Goal: Information Seeking & Learning: Find specific fact

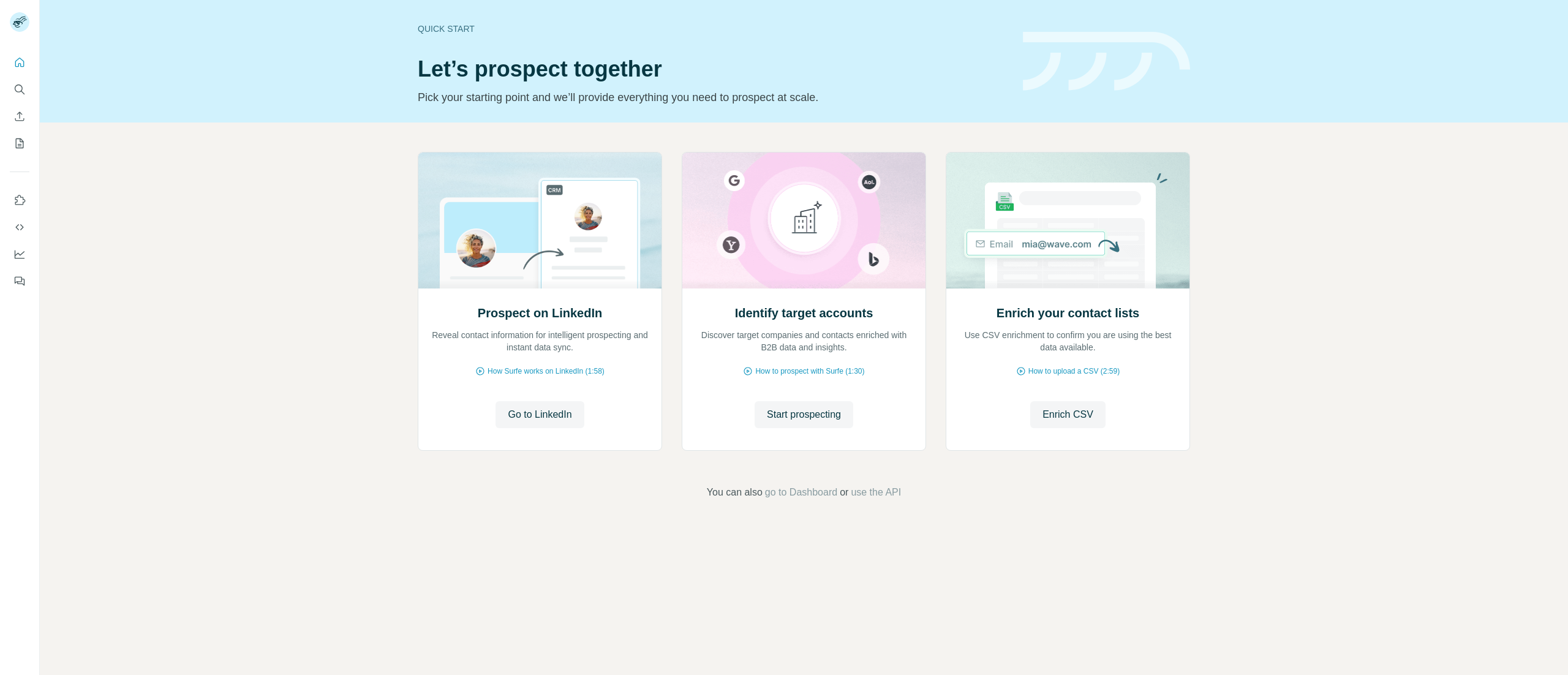
click at [1563, 240] on div "Prospect on LinkedIn Reveal contact information for intelligent prospecting and…" at bounding box center [804, 326] width 1528 height 407
click at [23, 97] on button "Search" at bounding box center [19, 89] width 20 height 22
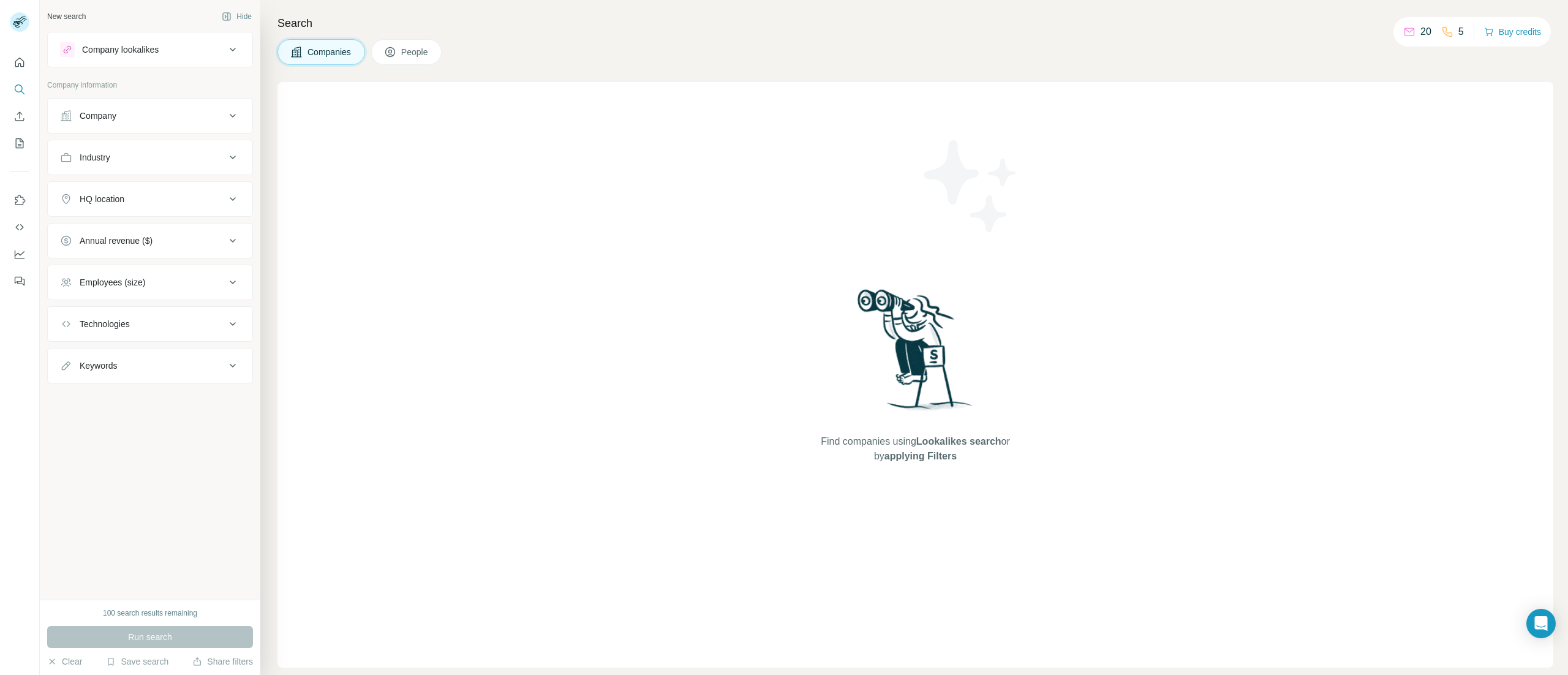
click at [424, 61] on button "People" at bounding box center [406, 52] width 71 height 26
click at [226, 56] on icon at bounding box center [233, 50] width 15 height 15
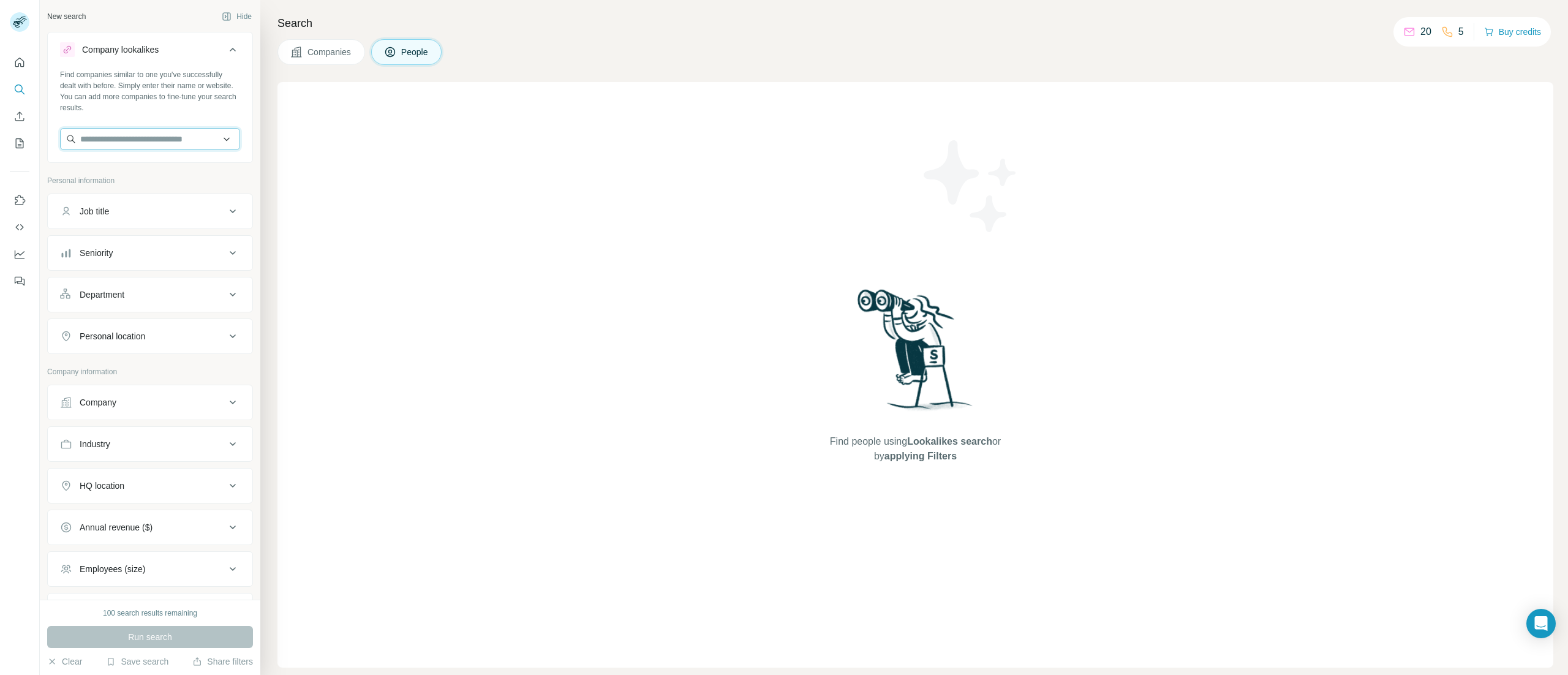
click at [142, 147] on input "text" at bounding box center [149, 138] width 180 height 22
paste input "**********"
type input "**********"
click at [161, 181] on p "Bluedrop Performance Learning" at bounding box center [153, 173] width 116 height 24
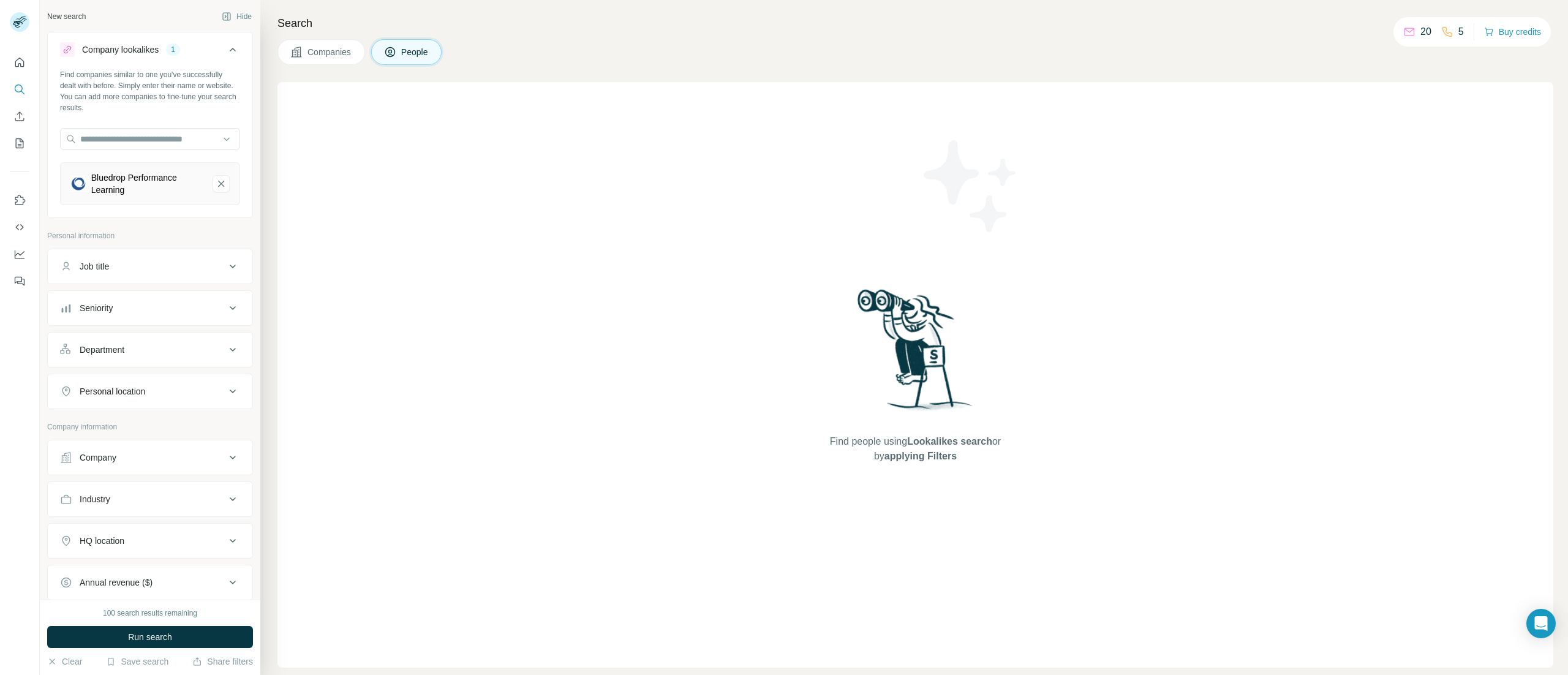
click at [172, 623] on div "100 search results remaining Run search Clear Save search Share filters" at bounding box center [150, 638] width 221 height 76
click at [164, 645] on button "Run search" at bounding box center [149, 637] width 206 height 22
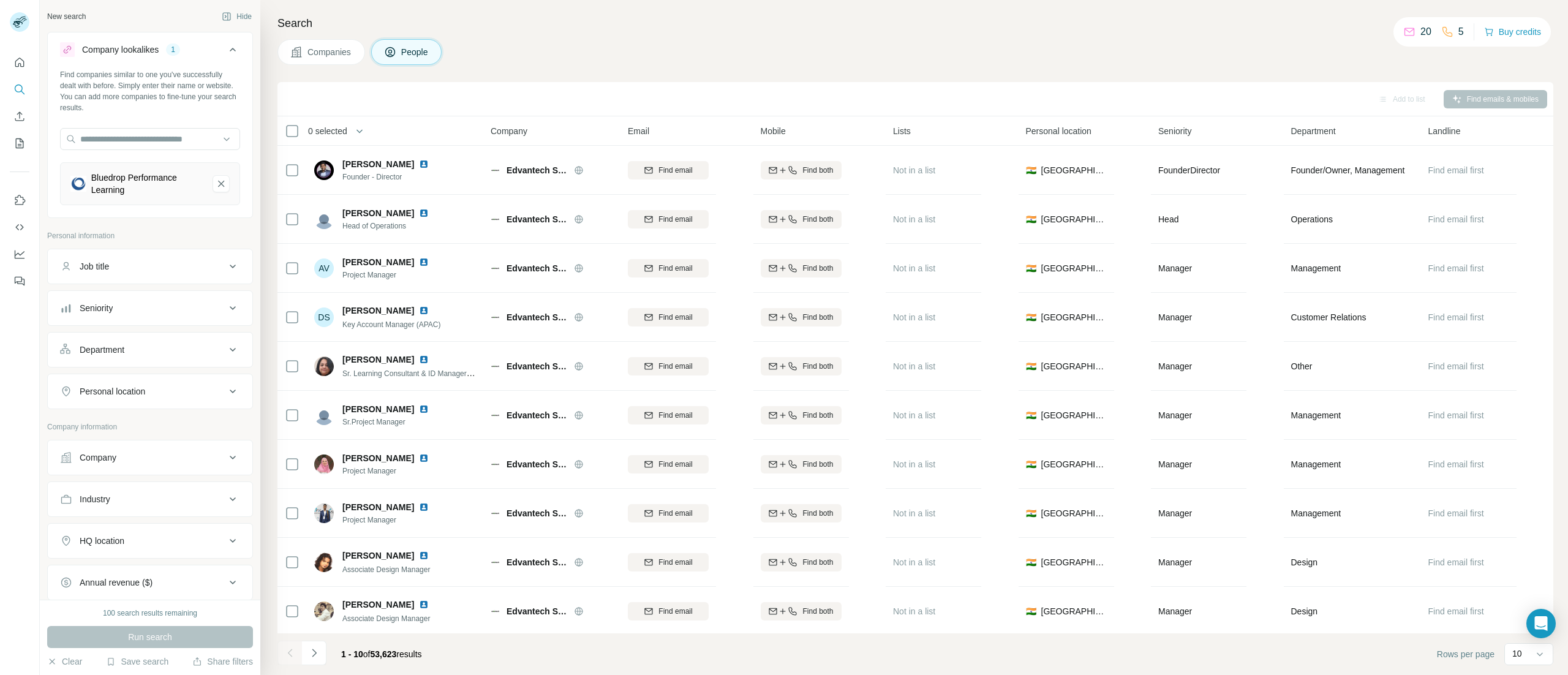
click at [640, 59] on div "Companies People" at bounding box center [915, 52] width 1275 height 26
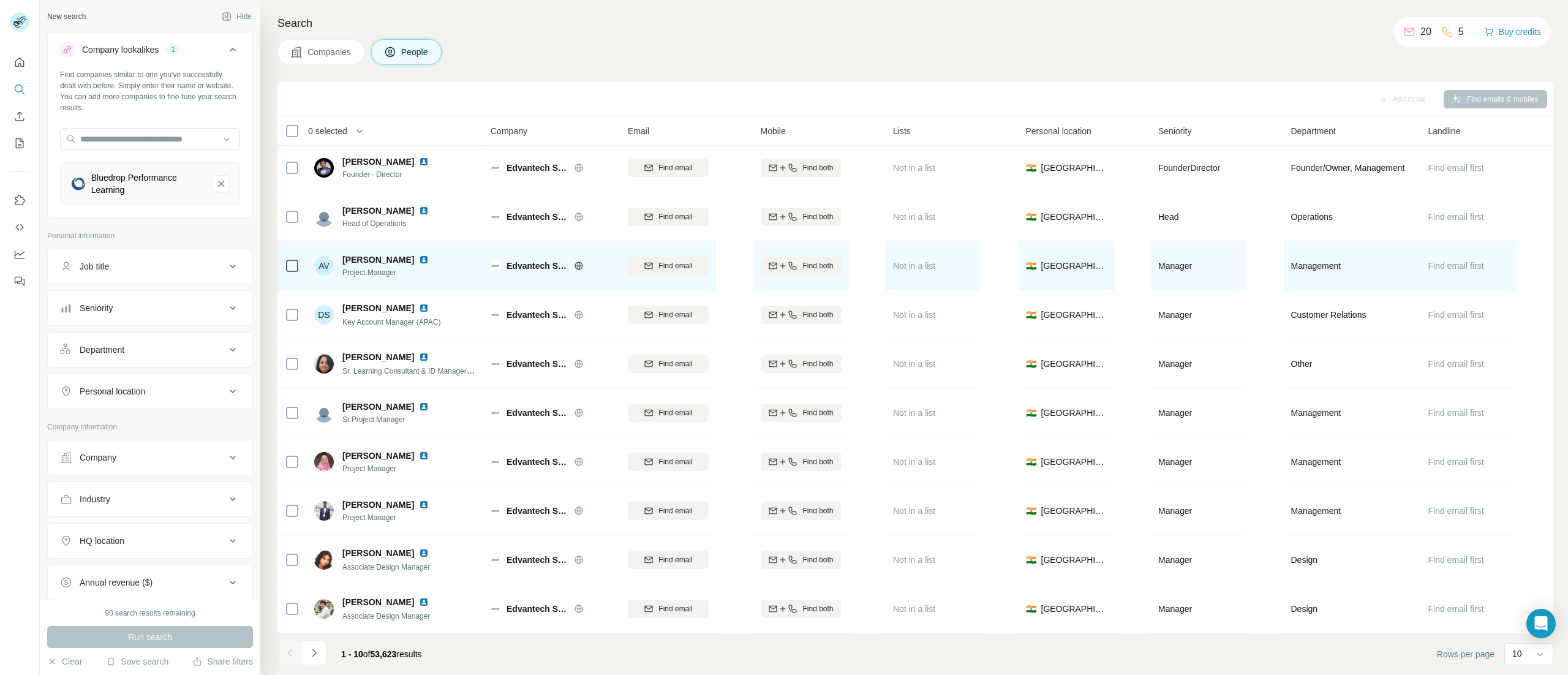
scroll to position [15, 0]
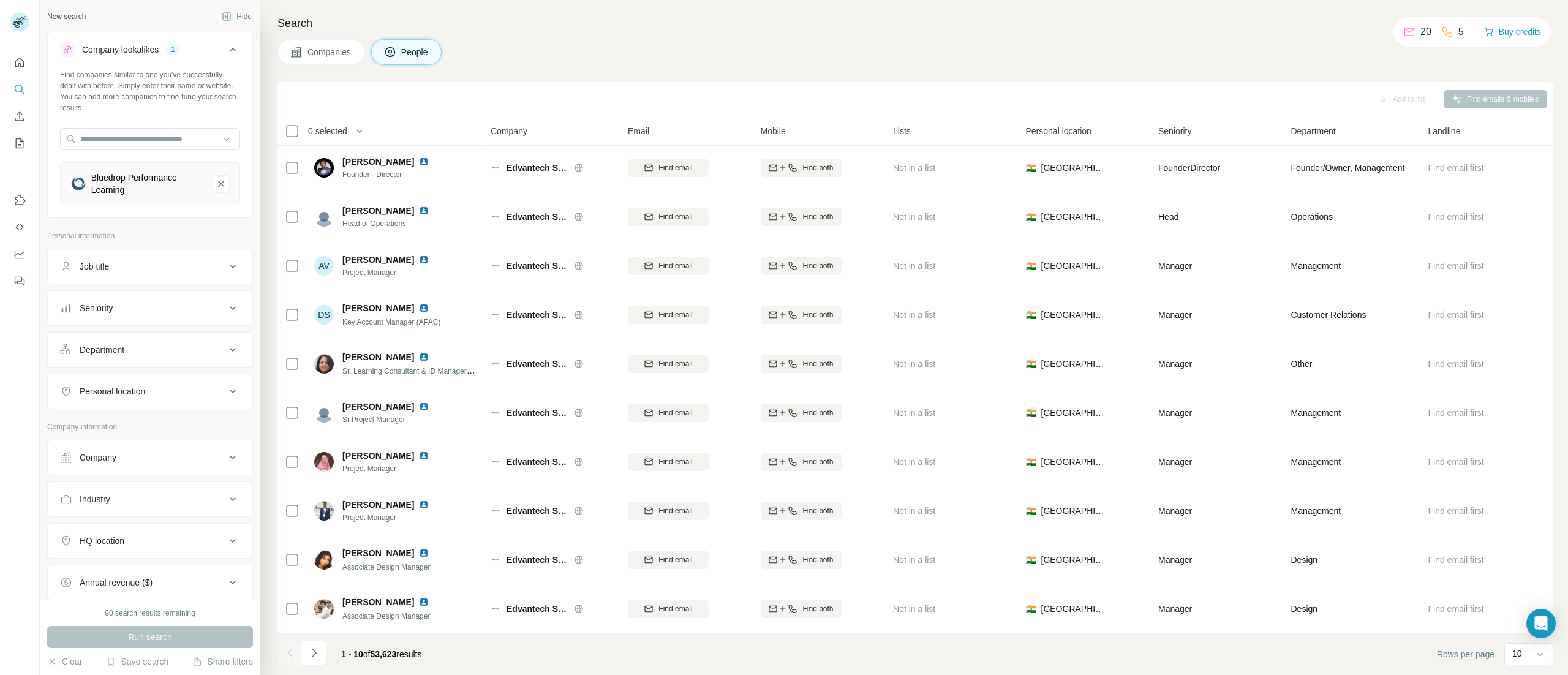
click at [229, 543] on icon at bounding box center [232, 541] width 6 height 3
click at [137, 579] on input "text" at bounding box center [149, 571] width 180 height 22
type input "******"
click at [116, 605] on label "🇨🇦 [GEOGRAPHIC_DATA]" at bounding box center [132, 610] width 102 height 15
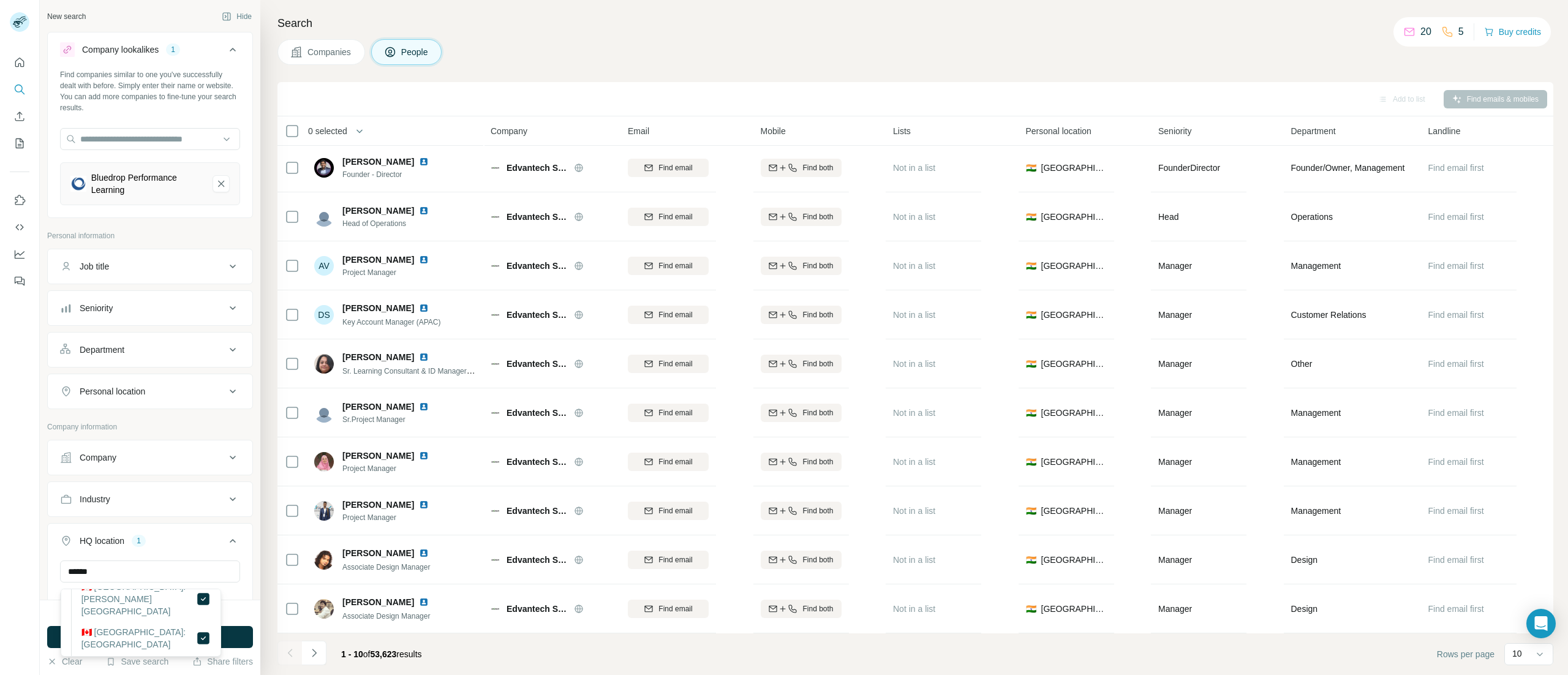
click at [787, 28] on h4 "Search" at bounding box center [915, 23] width 1275 height 17
click at [141, 627] on button "Run search" at bounding box center [149, 637] width 206 height 22
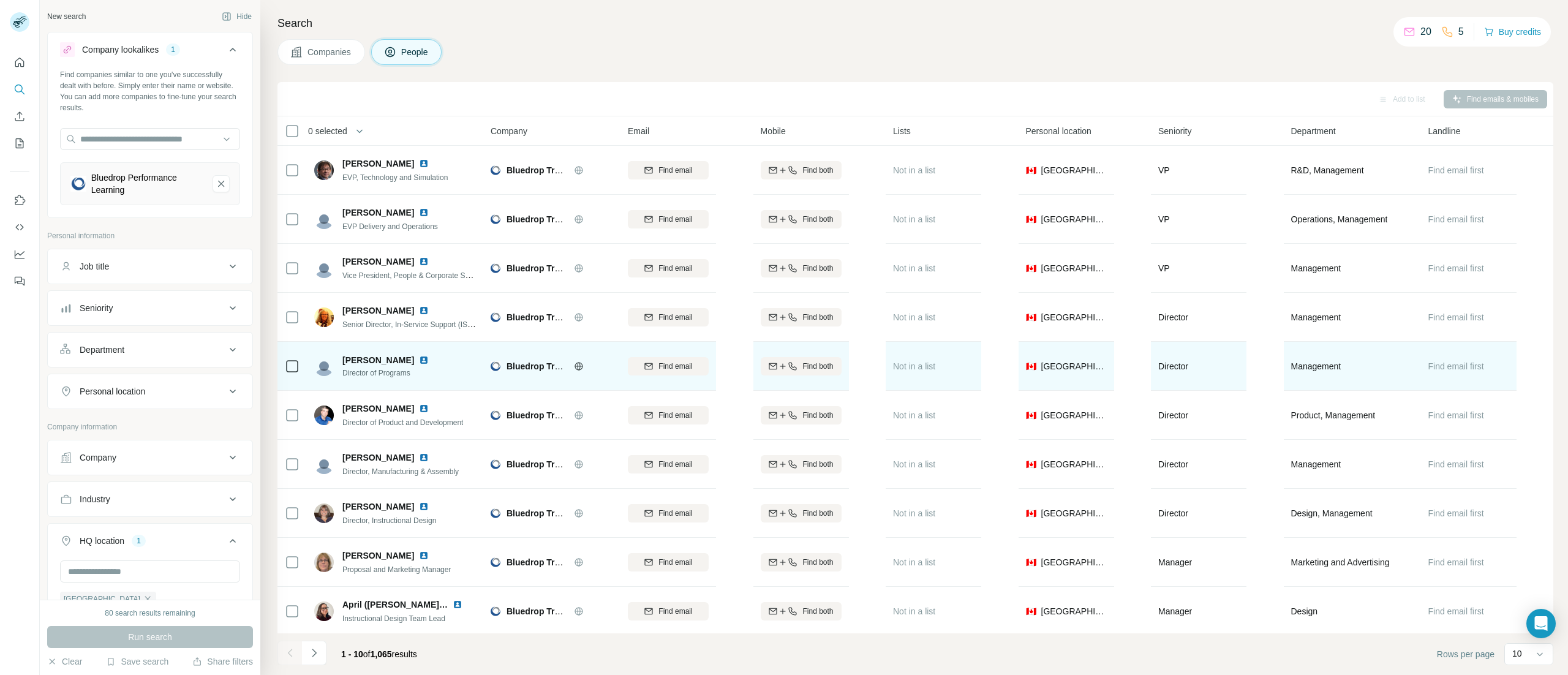
scroll to position [15, 0]
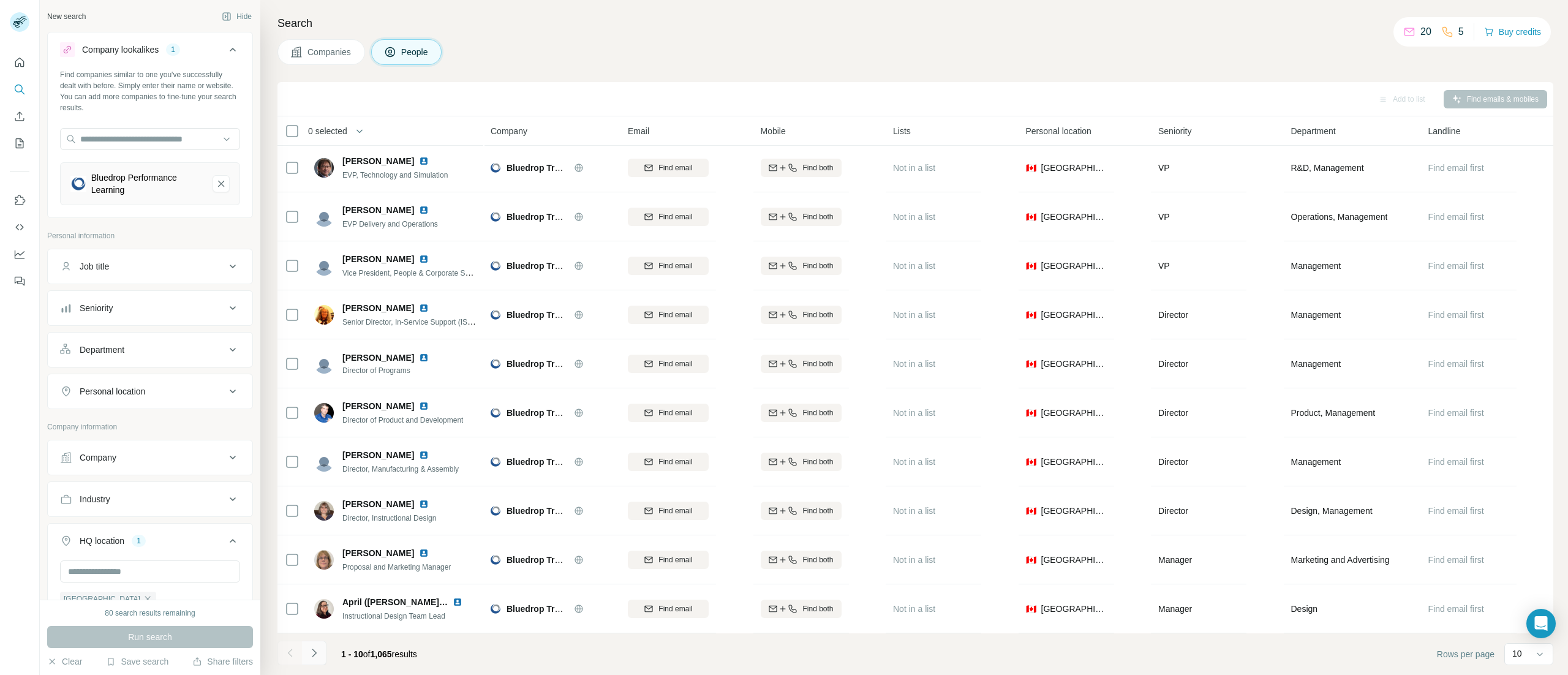
click at [312, 652] on icon "Navigate to next page" at bounding box center [314, 653] width 12 height 12
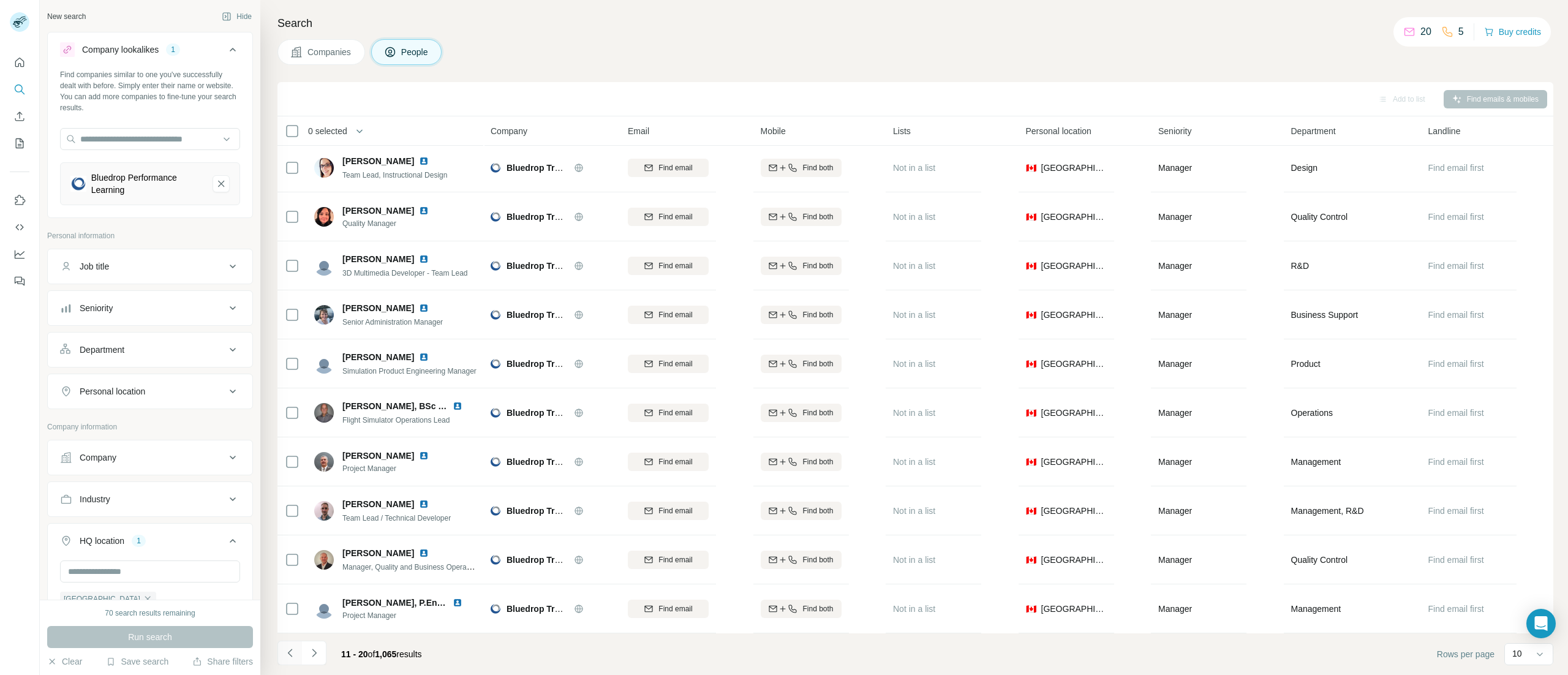
click at [286, 652] on icon "Navigate to previous page" at bounding box center [290, 653] width 12 height 12
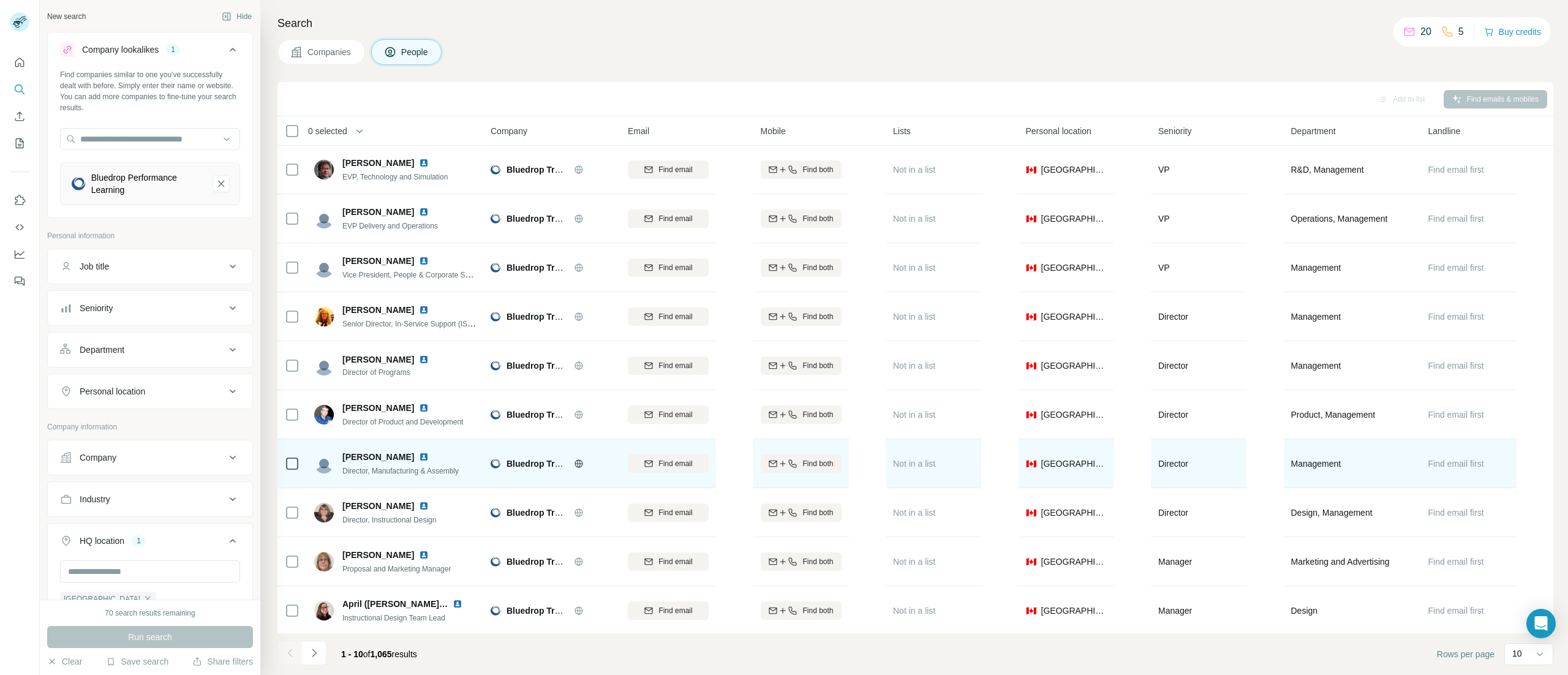
scroll to position [0, 0]
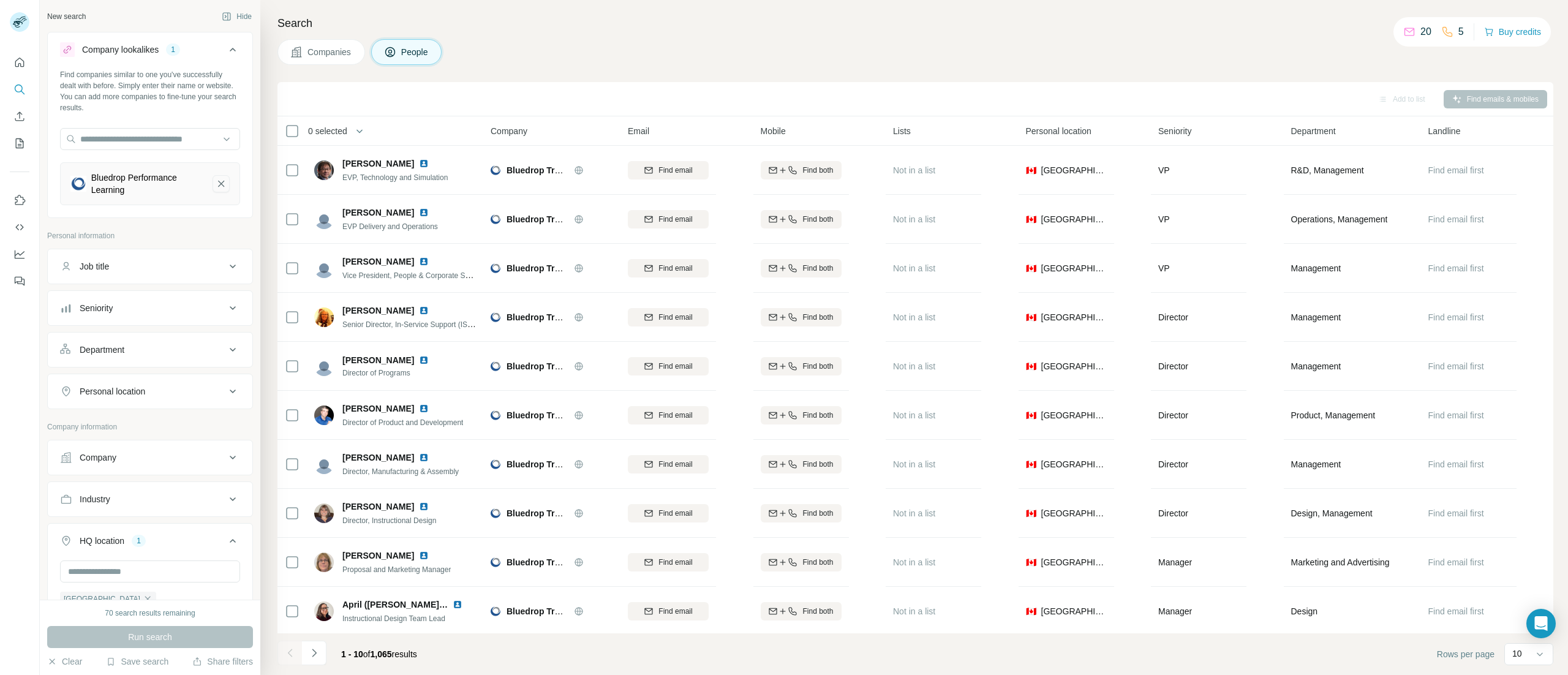
click at [215, 189] on icon "Bluedrop Performance Learning-remove-button" at bounding box center [221, 184] width 11 height 12
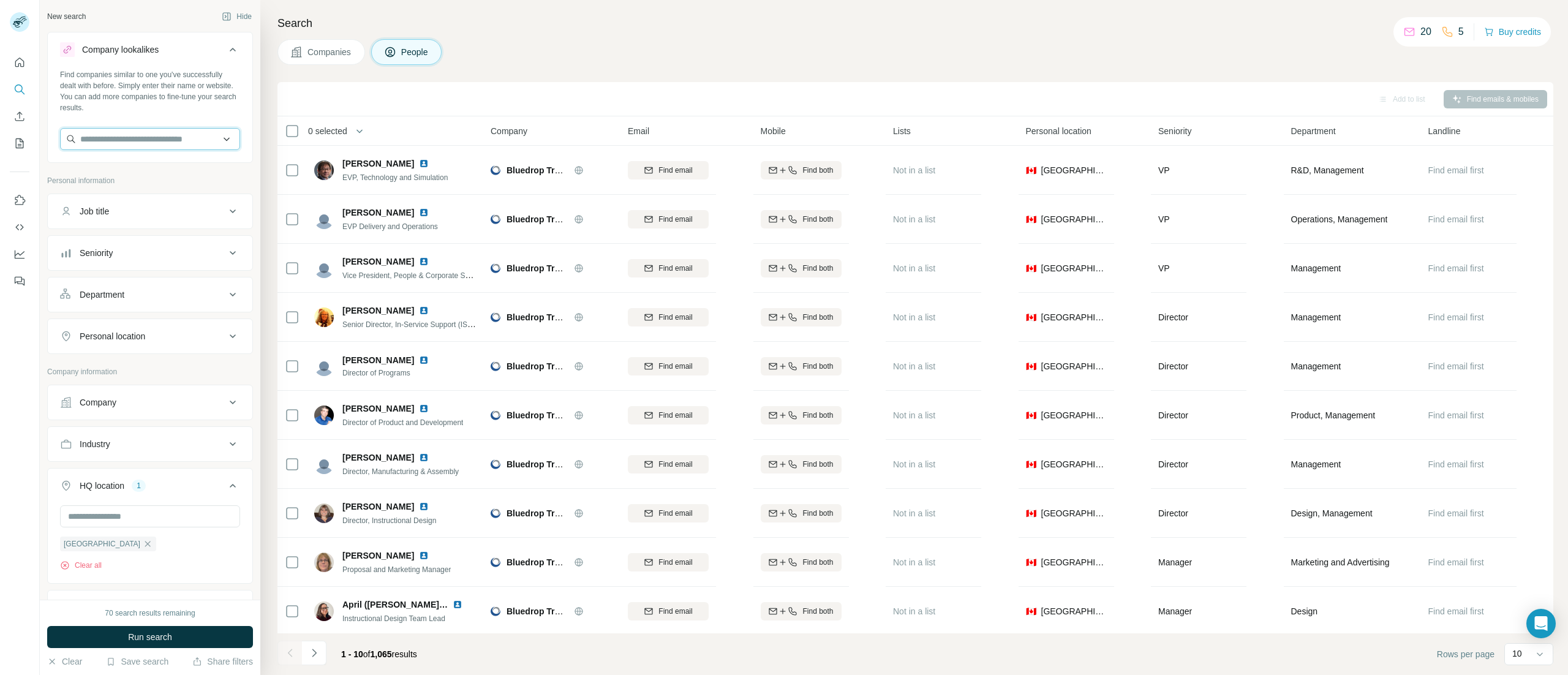
click at [138, 140] on input "text" at bounding box center [149, 138] width 180 height 22
paste input "**********"
type input "**********"
click at [110, 184] on p "[DOMAIN_NAME]" at bounding box center [152, 178] width 114 height 11
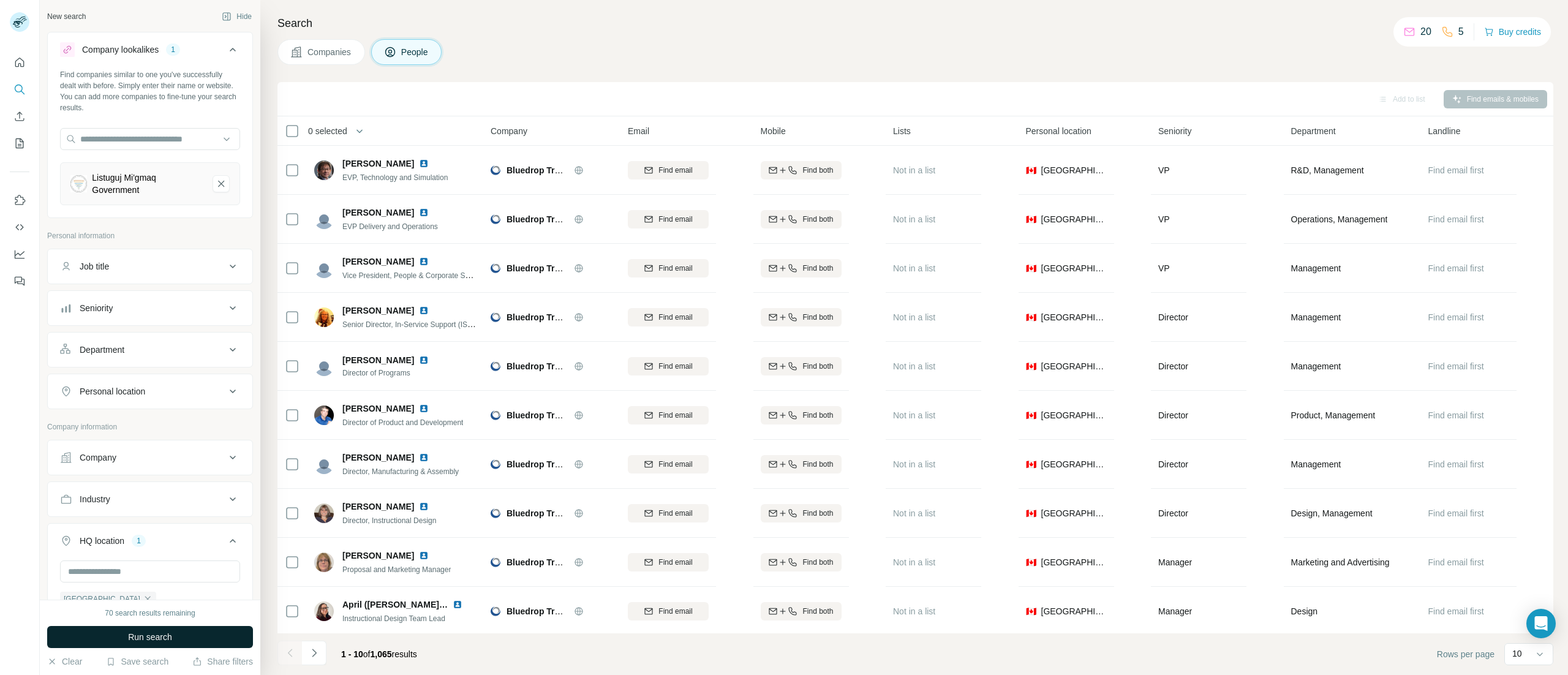
click at [152, 636] on span "Run search" at bounding box center [149, 637] width 44 height 12
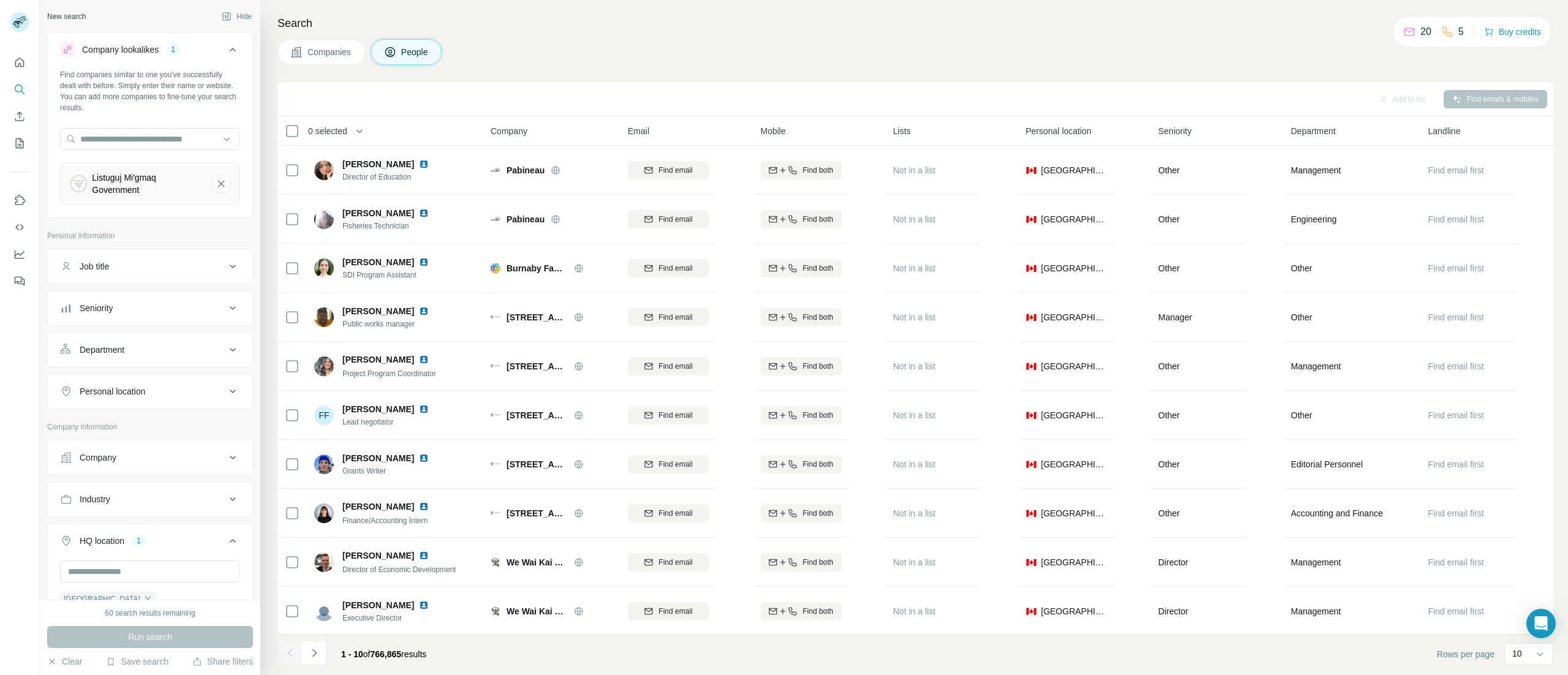
click at [226, 543] on icon at bounding box center [233, 540] width 15 height 15
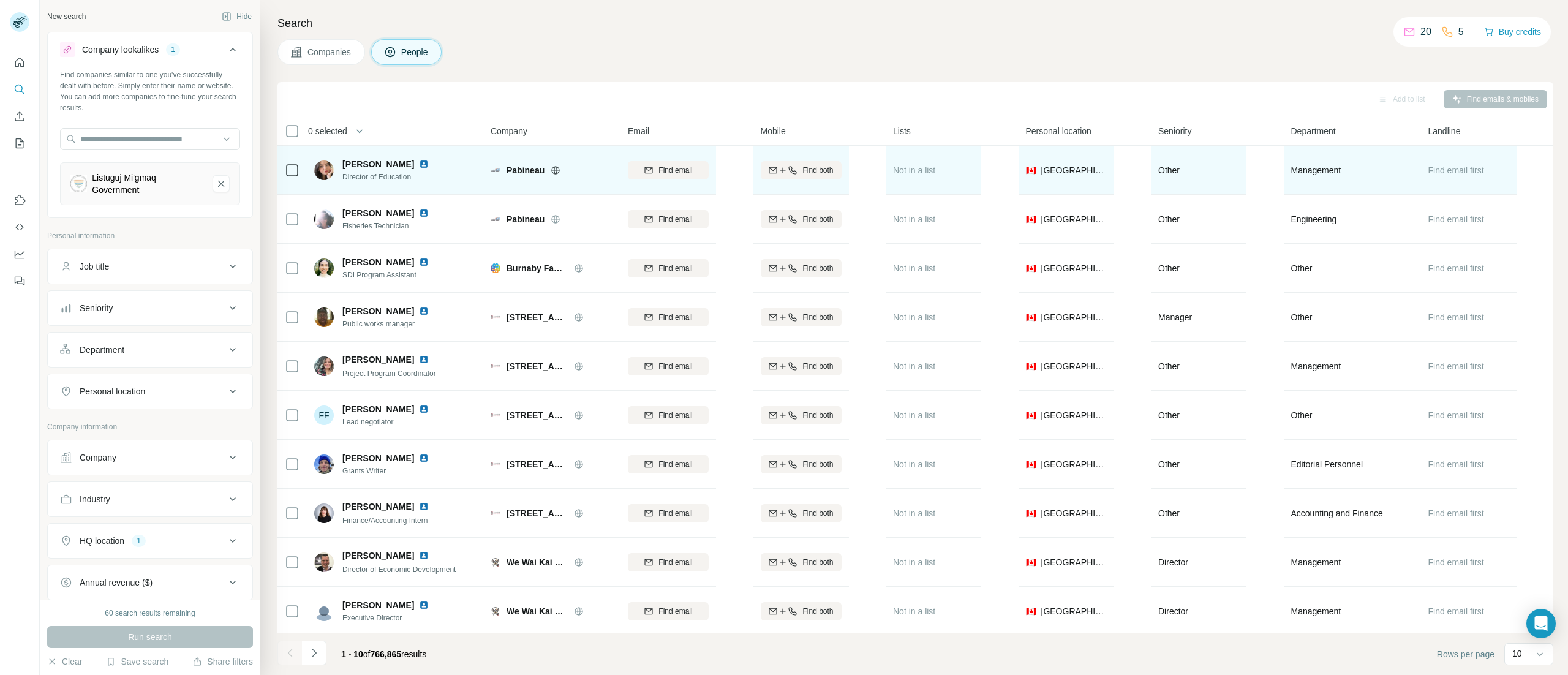
click at [532, 171] on span "Pabineau" at bounding box center [525, 170] width 38 height 12
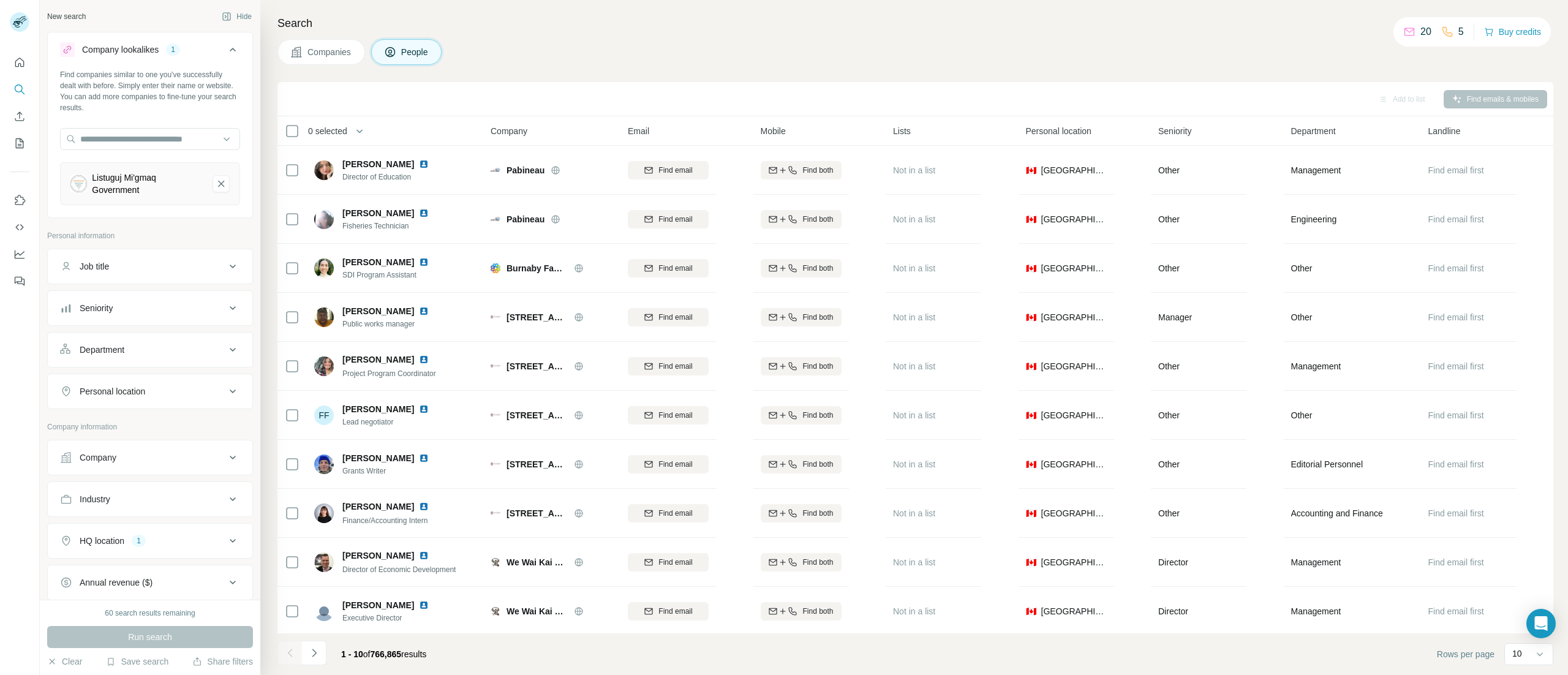
click at [153, 587] on div "Annual revenue ($)" at bounding box center [116, 583] width 73 height 12
click at [206, 543] on div "HQ location 1" at bounding box center [142, 541] width 165 height 12
click at [226, 546] on icon at bounding box center [233, 540] width 15 height 15
click at [142, 546] on div "1" at bounding box center [139, 540] width 14 height 11
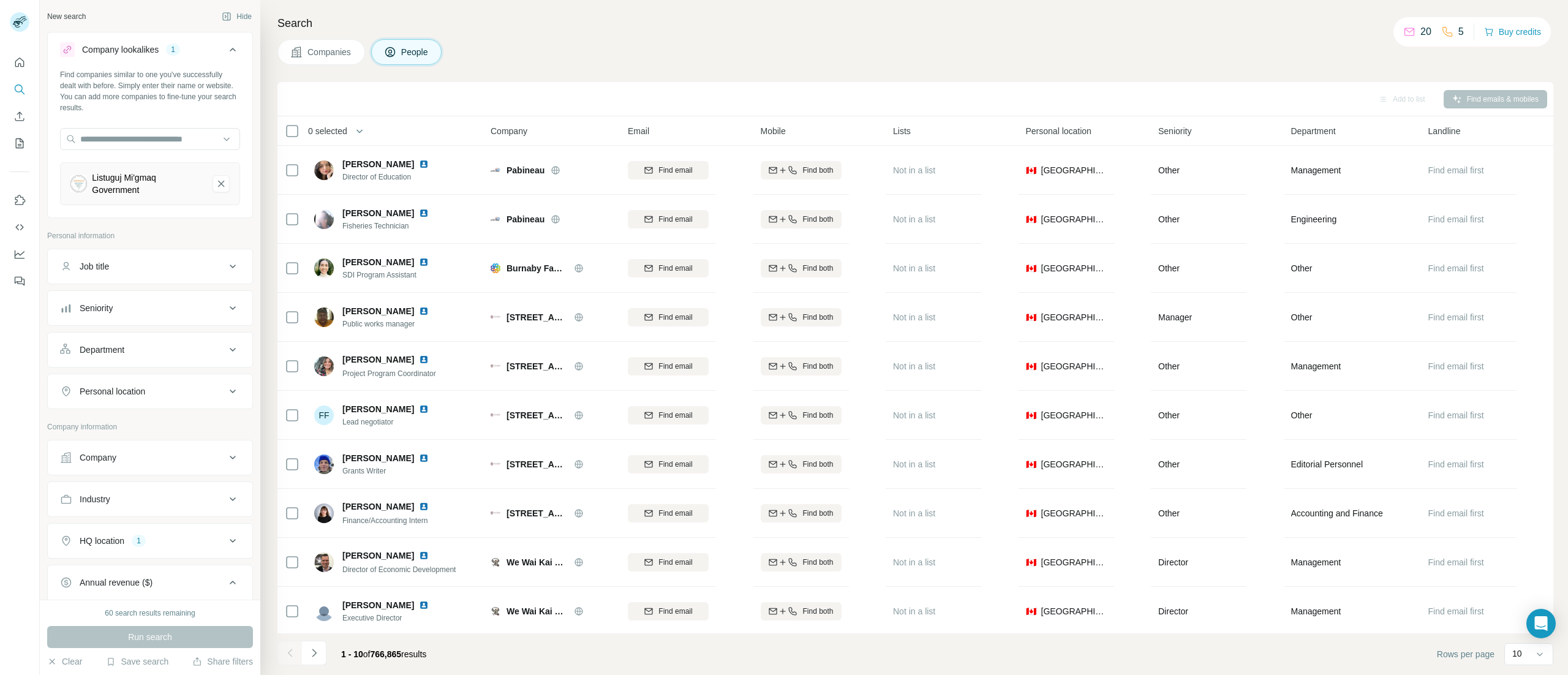
click at [142, 546] on div "1" at bounding box center [139, 540] width 14 height 11
click at [202, 541] on div "HQ location 1" at bounding box center [142, 541] width 165 height 12
click at [134, 546] on div "1" at bounding box center [139, 540] width 14 height 11
click at [226, 548] on icon at bounding box center [233, 540] width 15 height 15
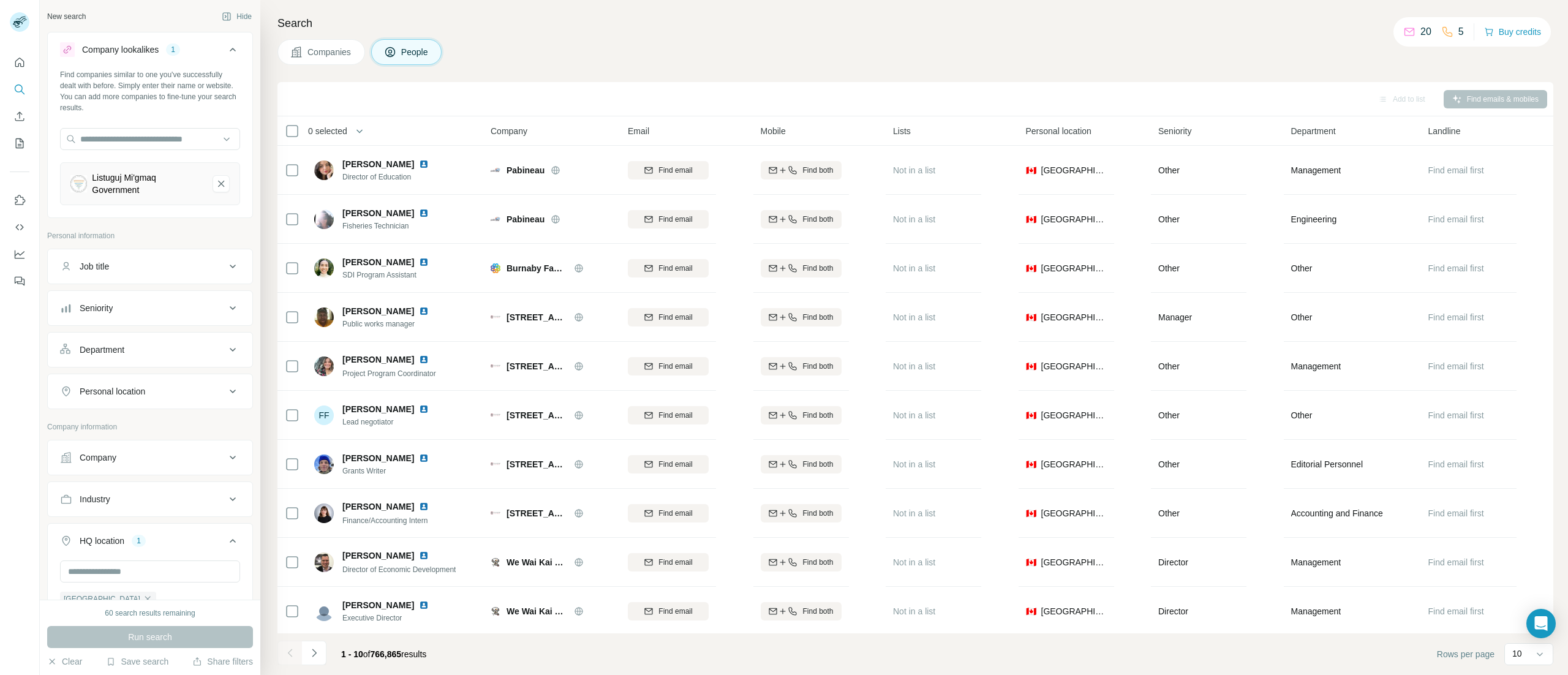
click at [226, 541] on icon at bounding box center [233, 540] width 15 height 15
click at [226, 544] on icon at bounding box center [233, 540] width 15 height 15
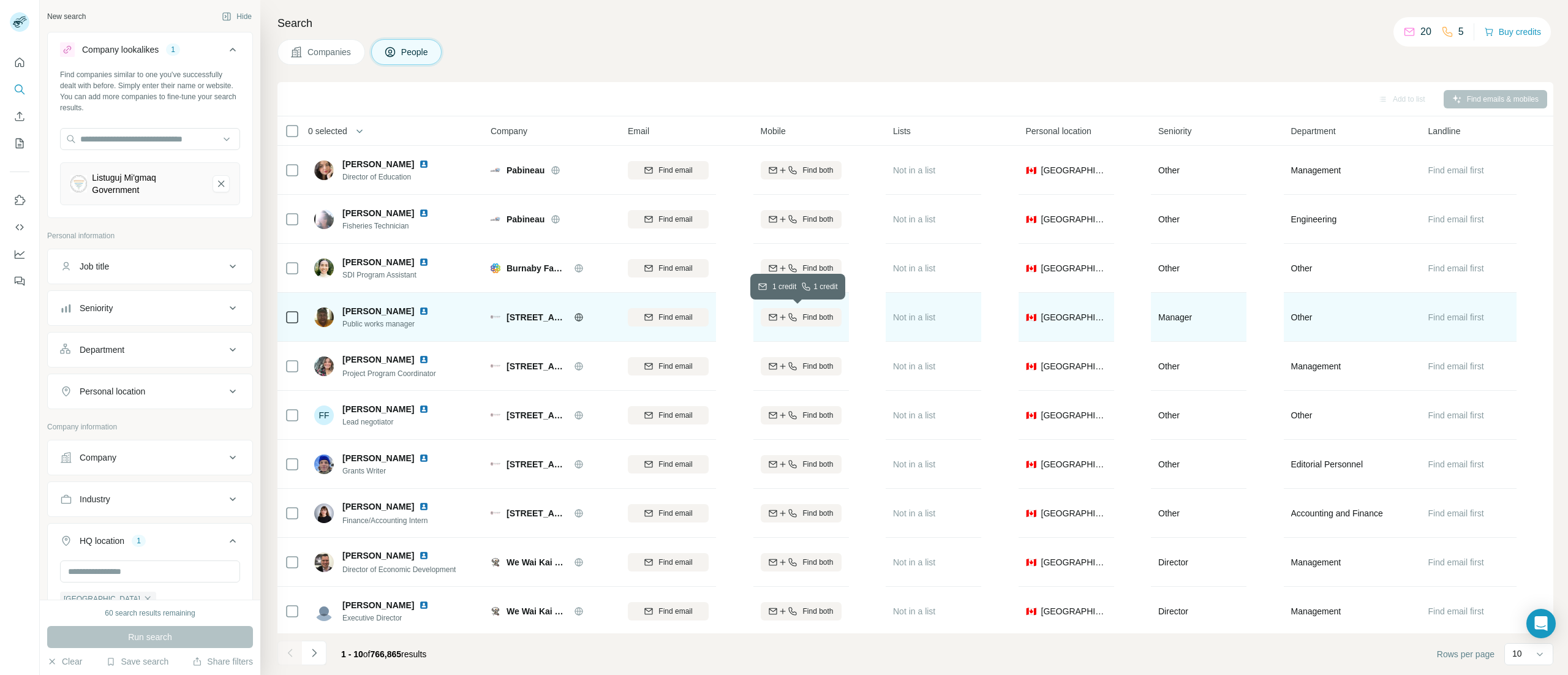
click at [814, 317] on span "Find both" at bounding box center [817, 317] width 30 height 11
click at [226, 546] on icon at bounding box center [233, 540] width 15 height 15
click at [116, 546] on div "HQ location" at bounding box center [102, 541] width 44 height 12
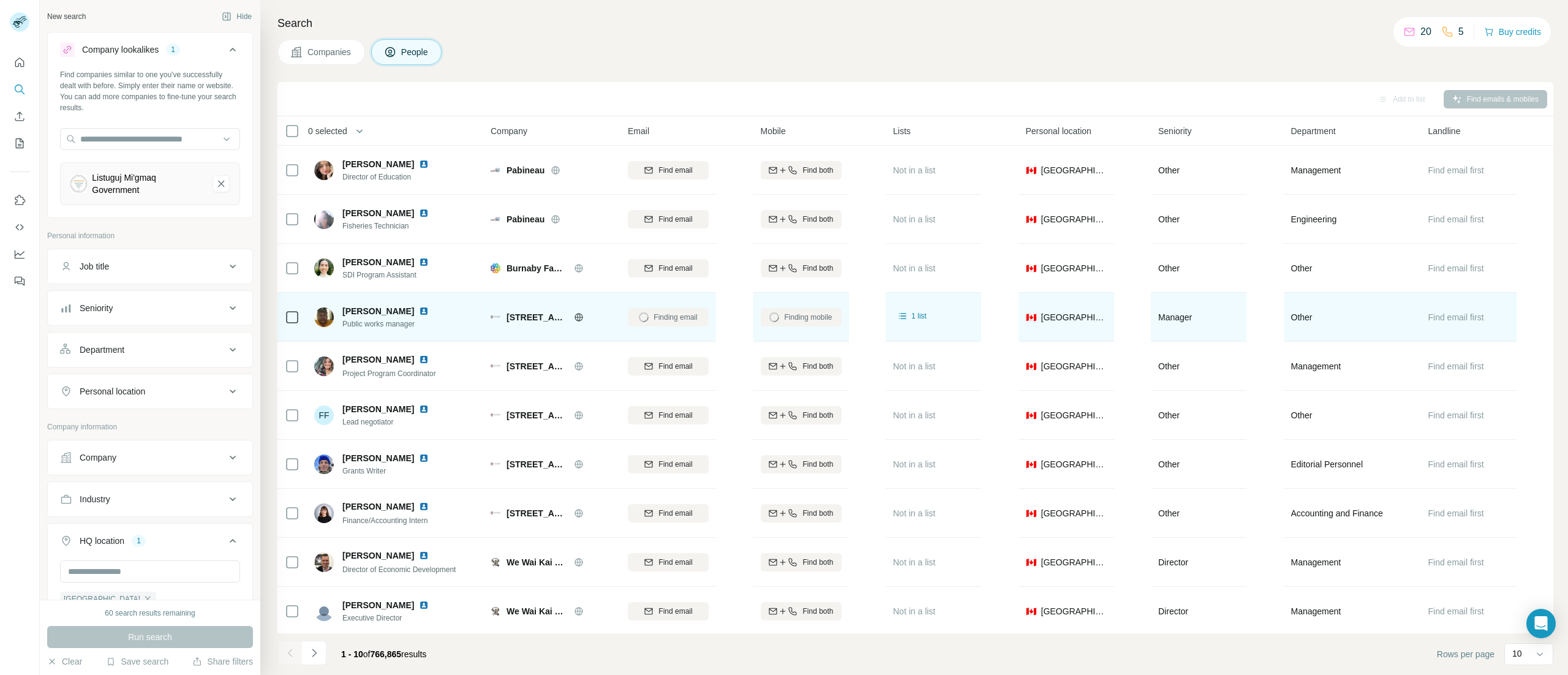
click at [155, 544] on div "HQ location 1" at bounding box center [142, 541] width 165 height 12
click at [146, 544] on div "1" at bounding box center [139, 540] width 14 height 11
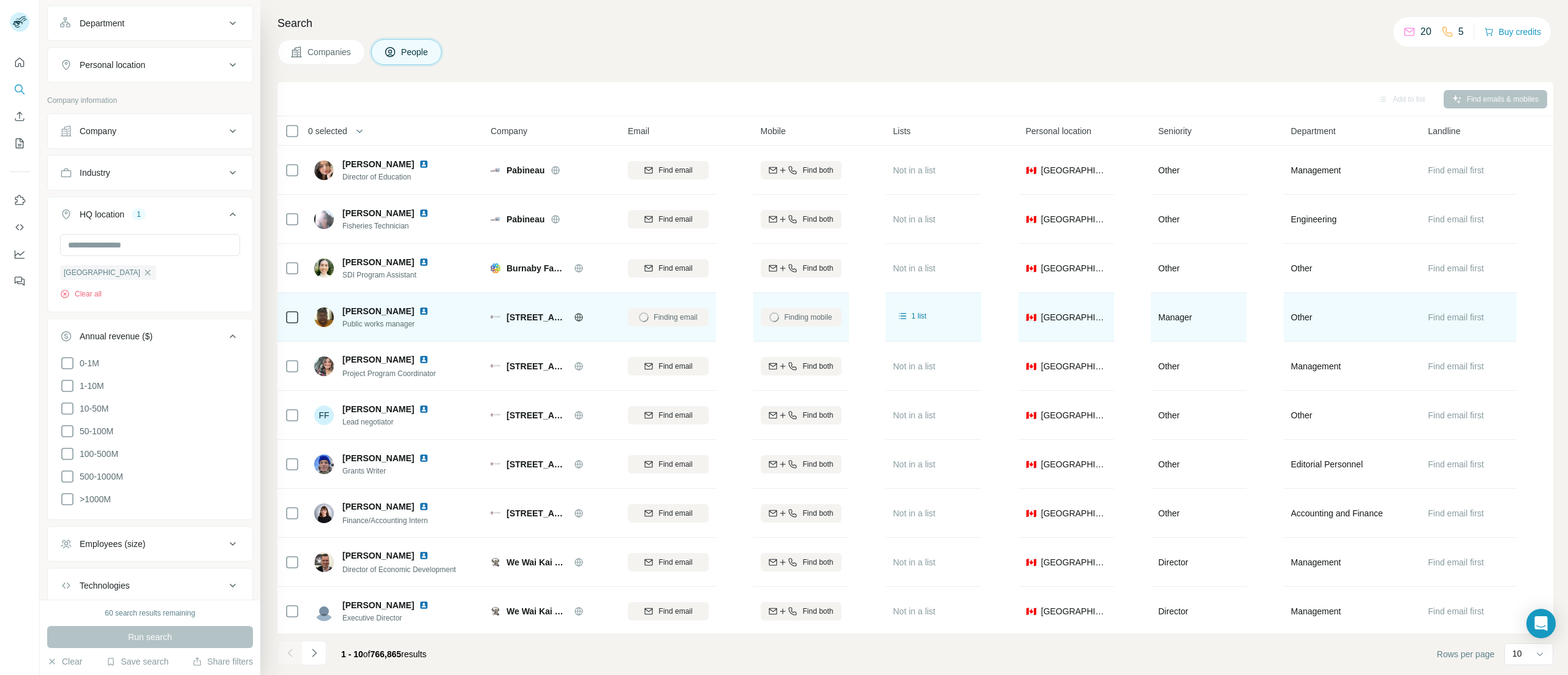
scroll to position [163, 0]
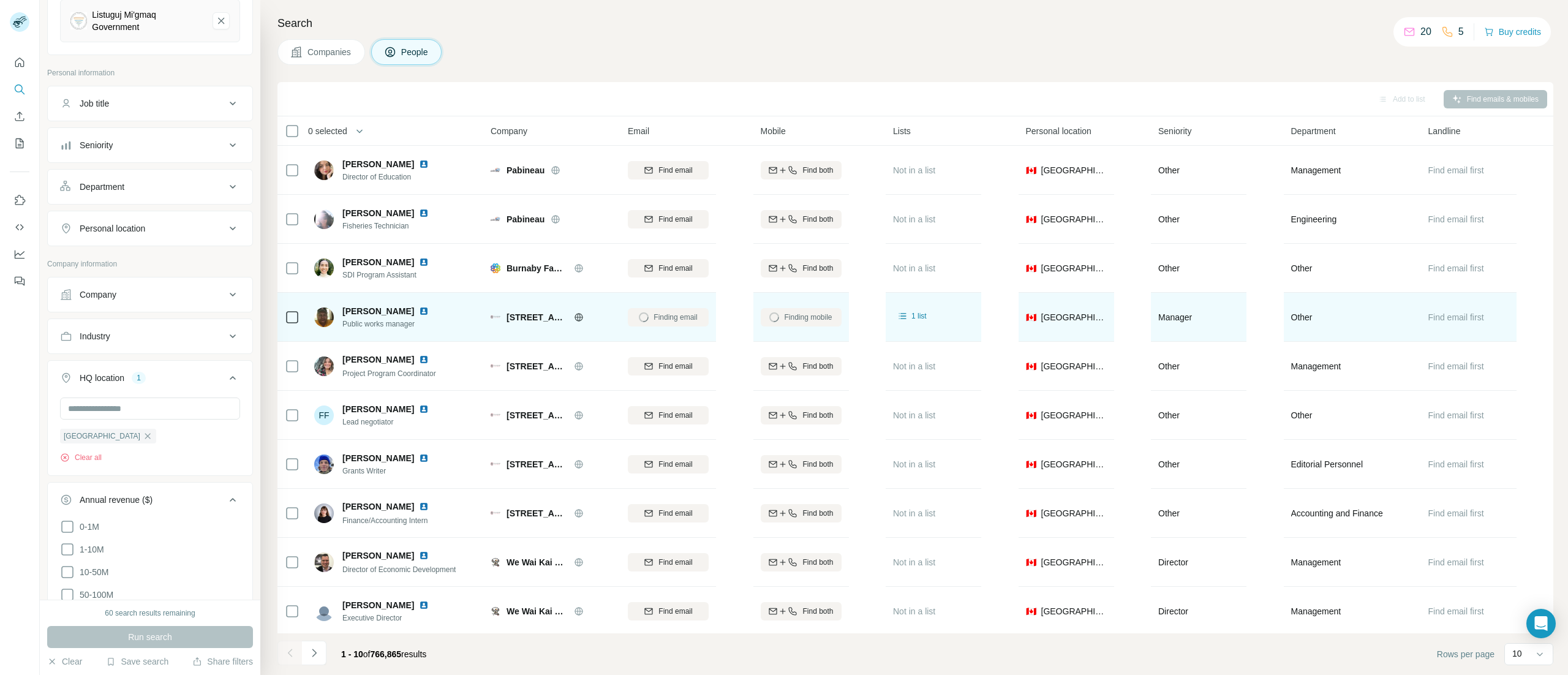
click at [206, 387] on button "HQ location 1" at bounding box center [150, 380] width 205 height 34
click at [226, 377] on icon at bounding box center [233, 378] width 15 height 15
click at [93, 381] on div "HQ location" at bounding box center [102, 378] width 44 height 12
click at [110, 380] on div "HQ location" at bounding box center [102, 378] width 44 height 12
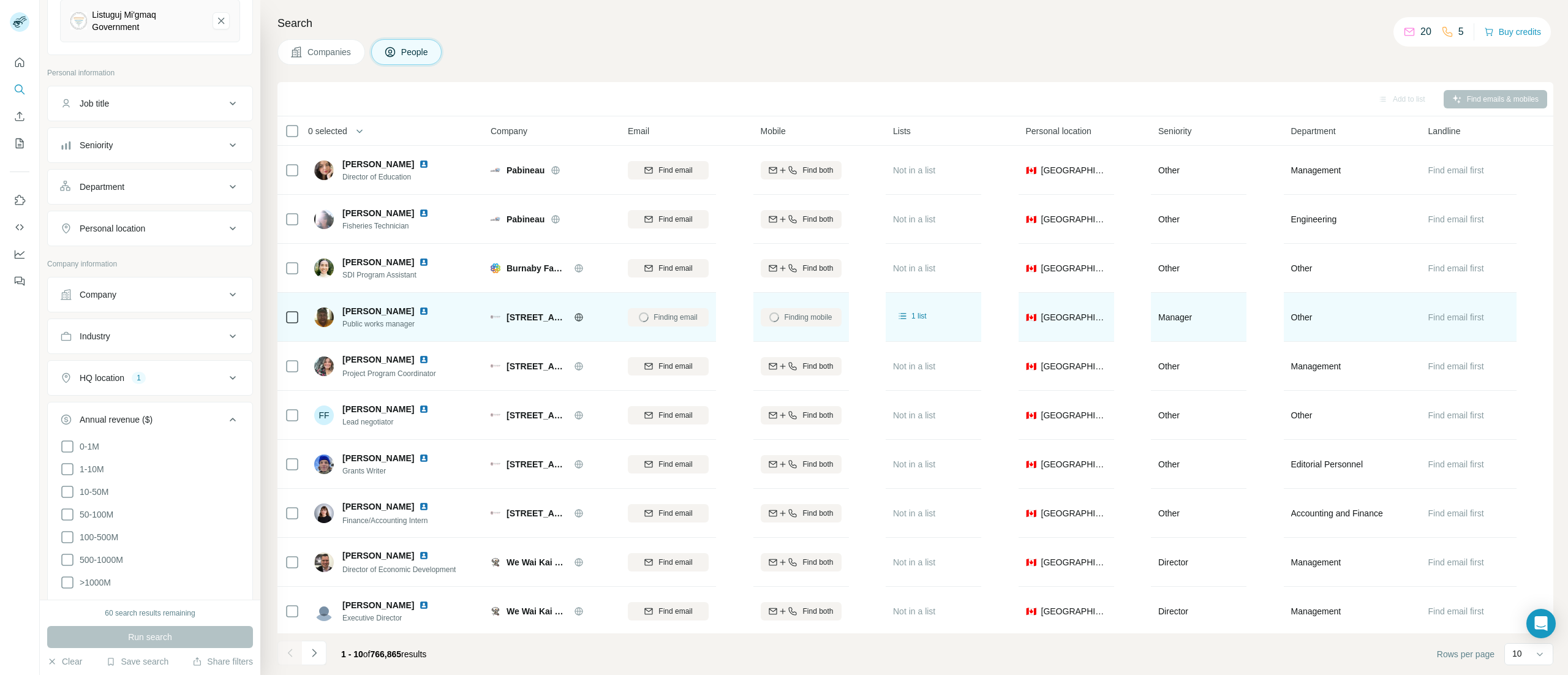
click at [155, 377] on div "HQ location 1" at bounding box center [142, 378] width 165 height 12
click at [153, 374] on button "HQ location 1" at bounding box center [150, 380] width 205 height 34
click at [150, 374] on button "HQ location 1" at bounding box center [150, 378] width 205 height 30
click at [145, 379] on div "1" at bounding box center [139, 378] width 14 height 11
click at [223, 384] on button "HQ location 1" at bounding box center [150, 378] width 205 height 30
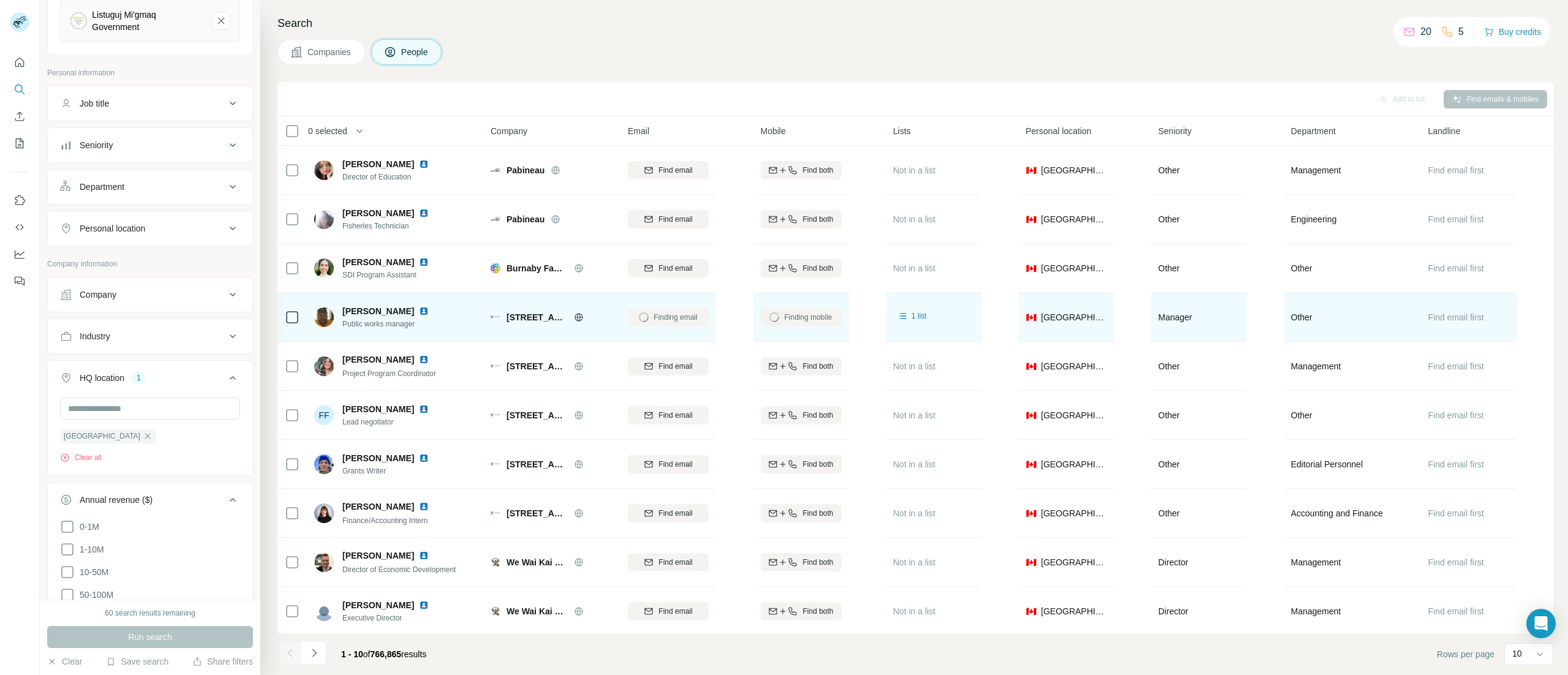
click at [226, 384] on icon at bounding box center [233, 378] width 15 height 15
click at [221, 381] on button "HQ location 1" at bounding box center [150, 378] width 205 height 30
click at [200, 381] on div "HQ location 1" at bounding box center [142, 378] width 165 height 12
click at [104, 463] on div "Clear all" at bounding box center [108, 458] width 96 height 11
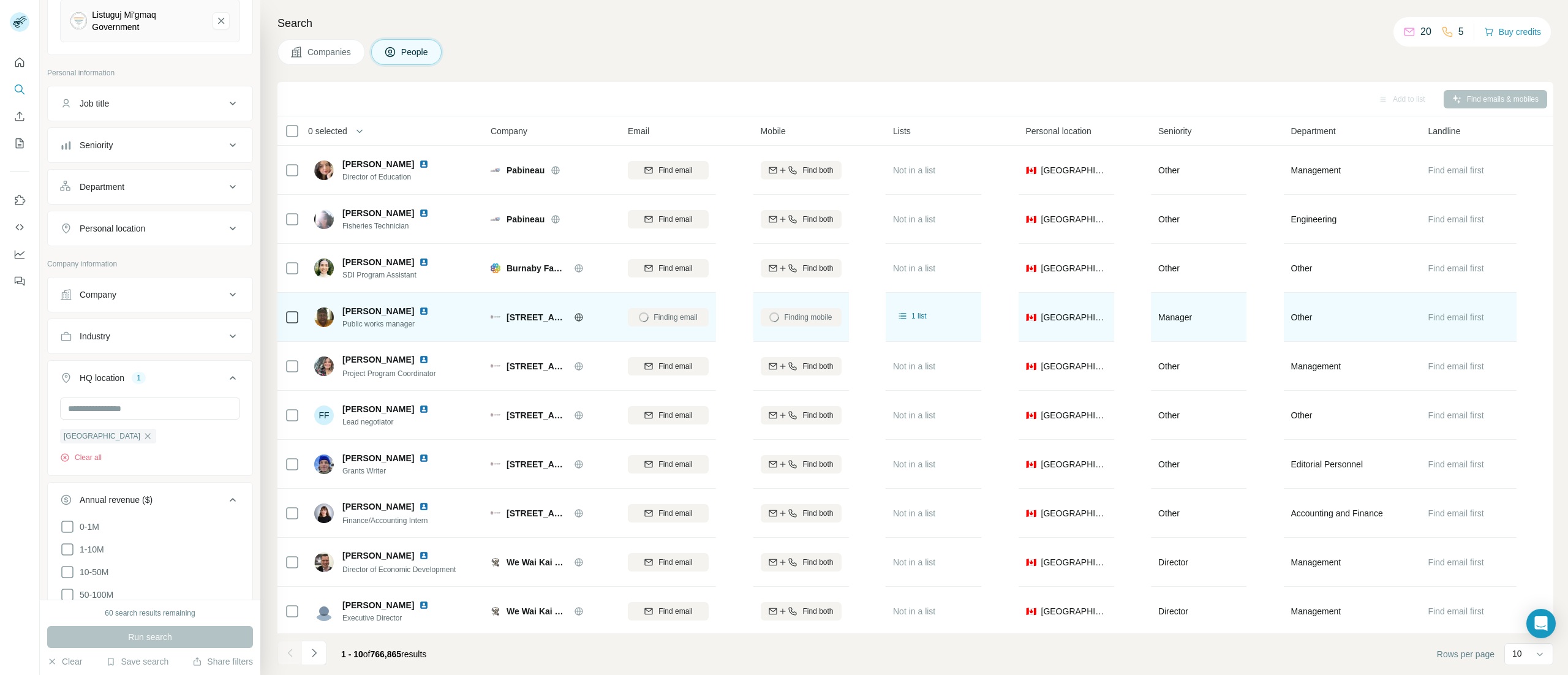
click at [104, 462] on div "Clear all" at bounding box center [108, 458] width 96 height 11
click at [102, 460] on button "Clear all" at bounding box center [81, 458] width 42 height 11
click at [187, 641] on button "Run search" at bounding box center [149, 637] width 206 height 22
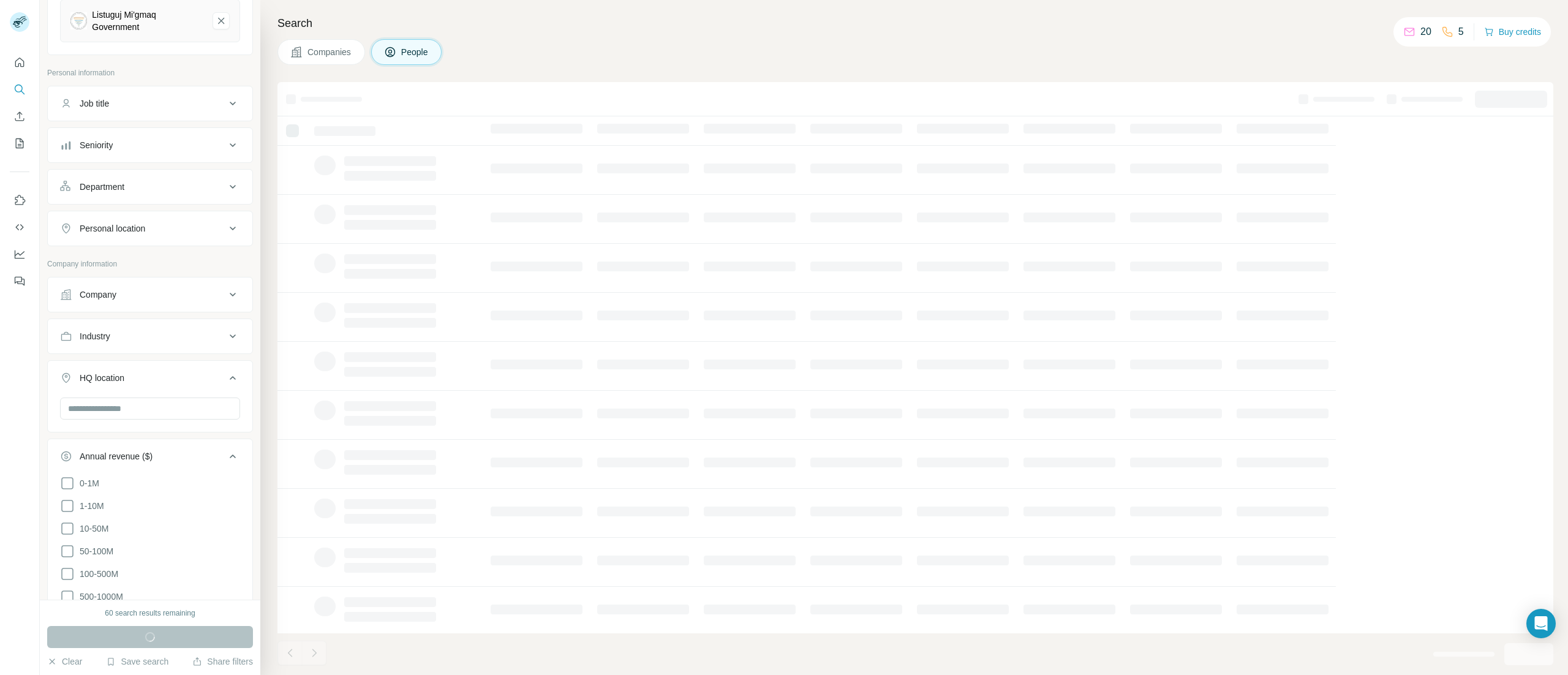
click at [1237, 50] on div "Companies People" at bounding box center [915, 52] width 1275 height 26
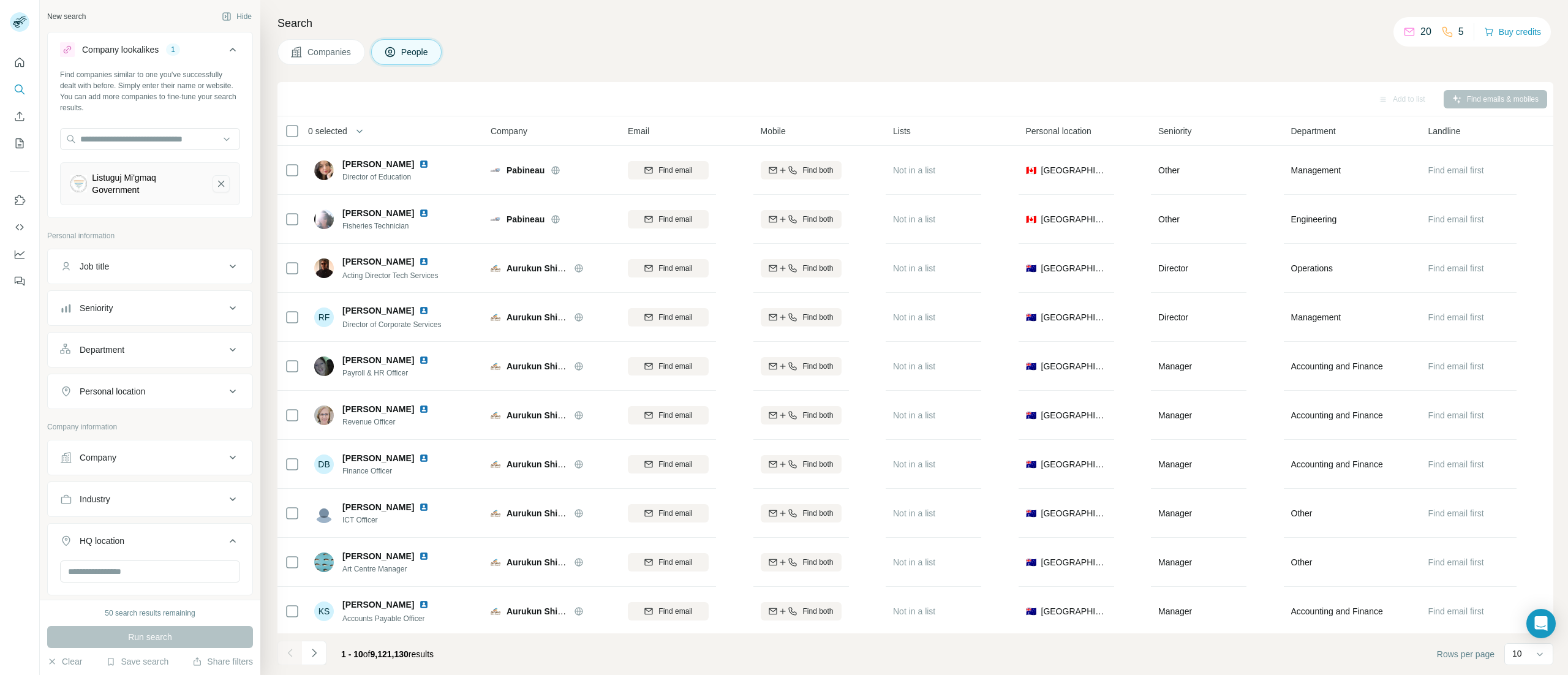
click at [218, 185] on icon "Listuguj Mi'gmaq Government-remove-button" at bounding box center [221, 183] width 6 height 6
click at [148, 137] on input "text" at bounding box center [149, 138] width 180 height 22
click at [208, 142] on input "text" at bounding box center [149, 138] width 180 height 22
click at [206, 147] on input "text" at bounding box center [149, 138] width 180 height 22
paste input "**********"
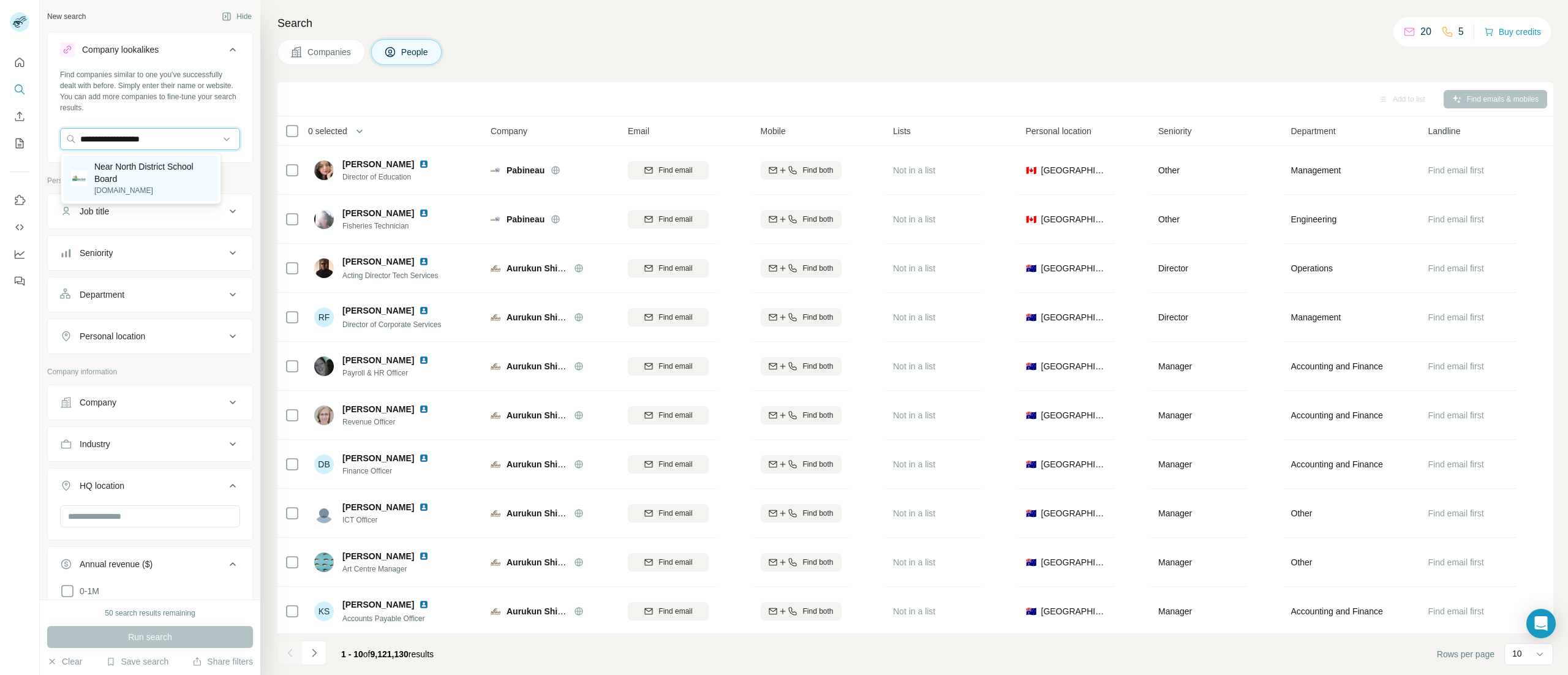
type input "**********"
click at [172, 181] on p "Near North District School Board" at bounding box center [153, 173] width 116 height 24
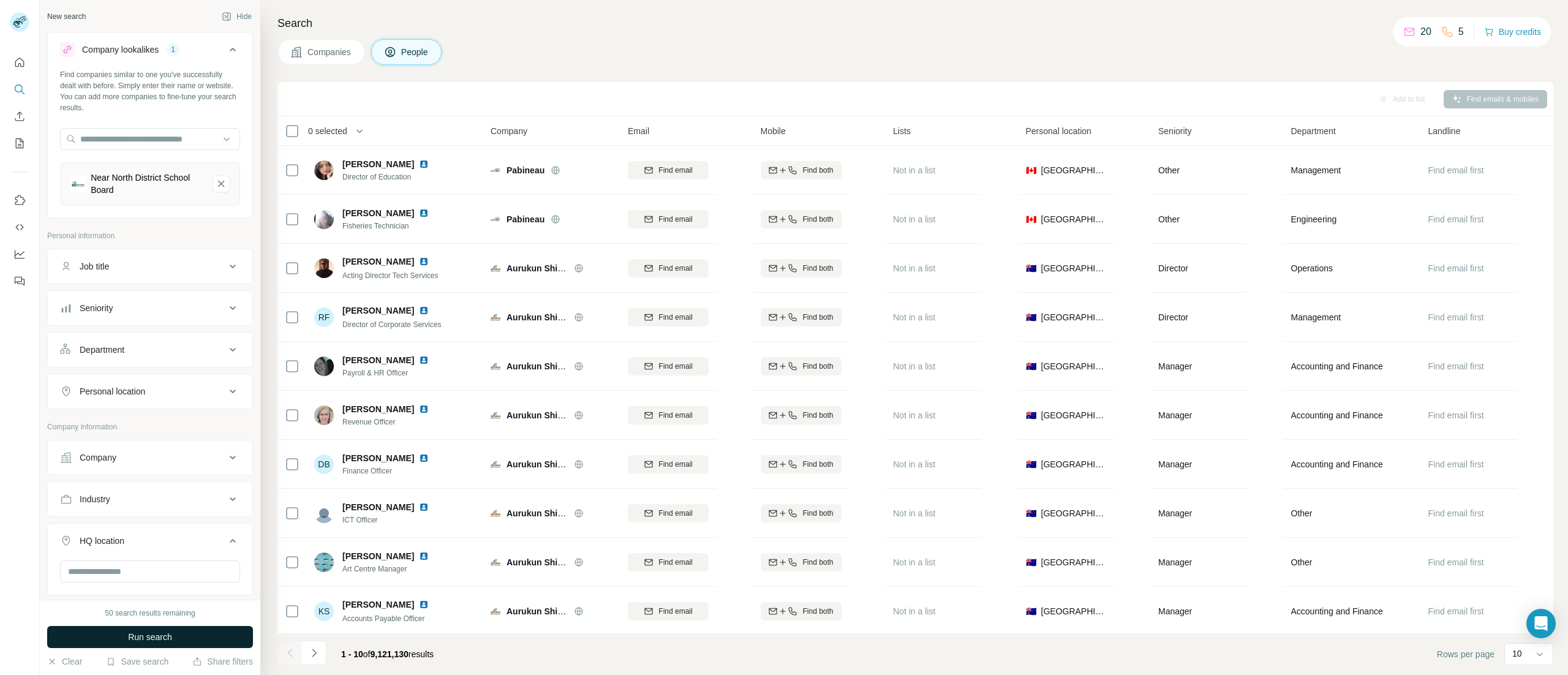
click at [168, 641] on span "Run search" at bounding box center [149, 637] width 44 height 12
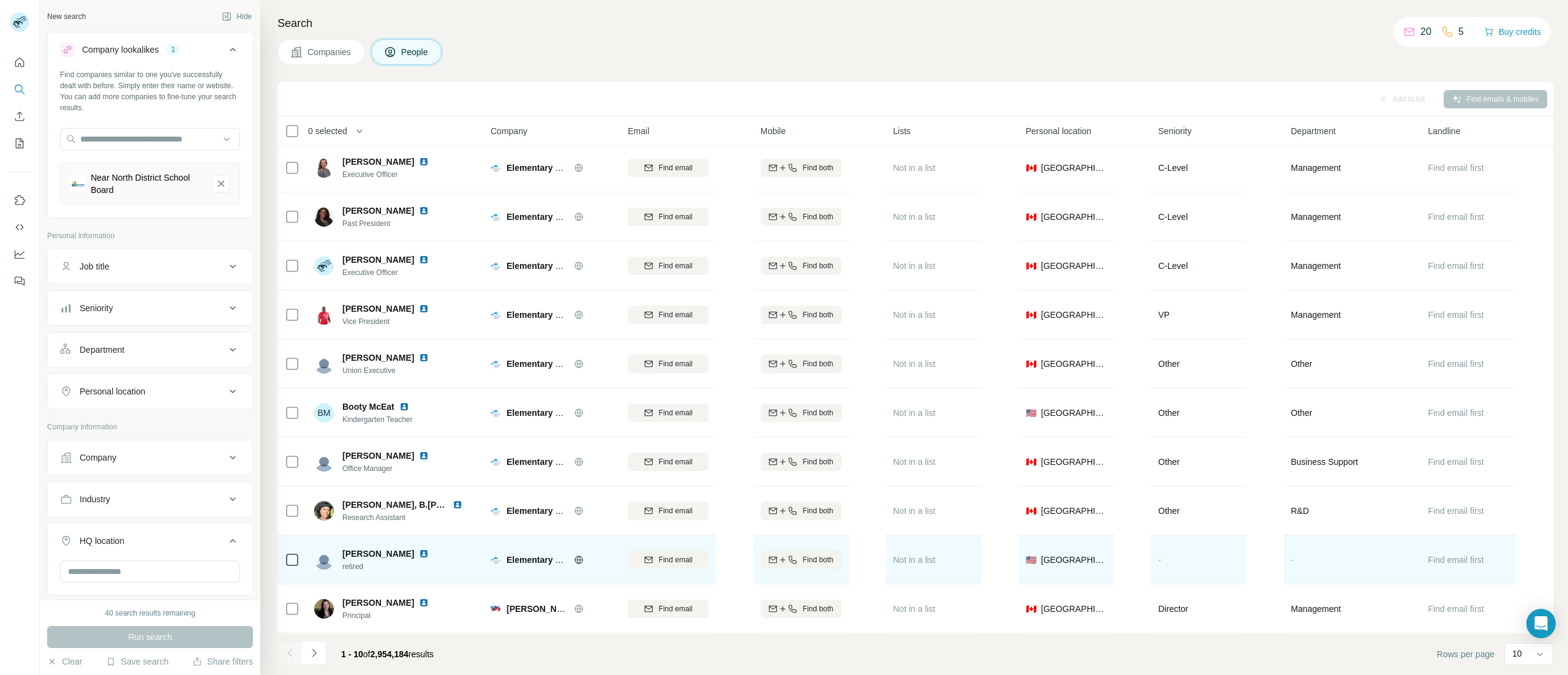
scroll to position [15, 0]
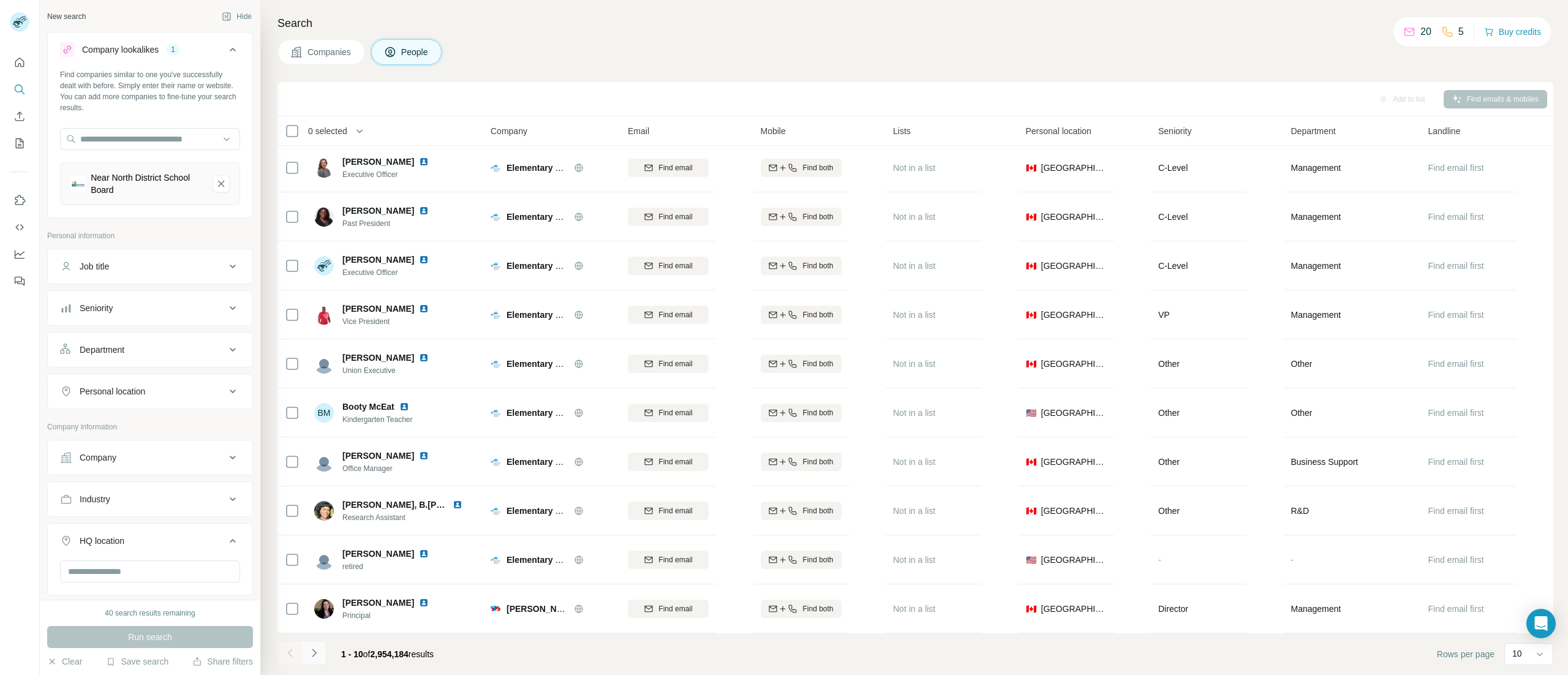
click at [312, 645] on button "Navigate to next page" at bounding box center [314, 653] width 24 height 24
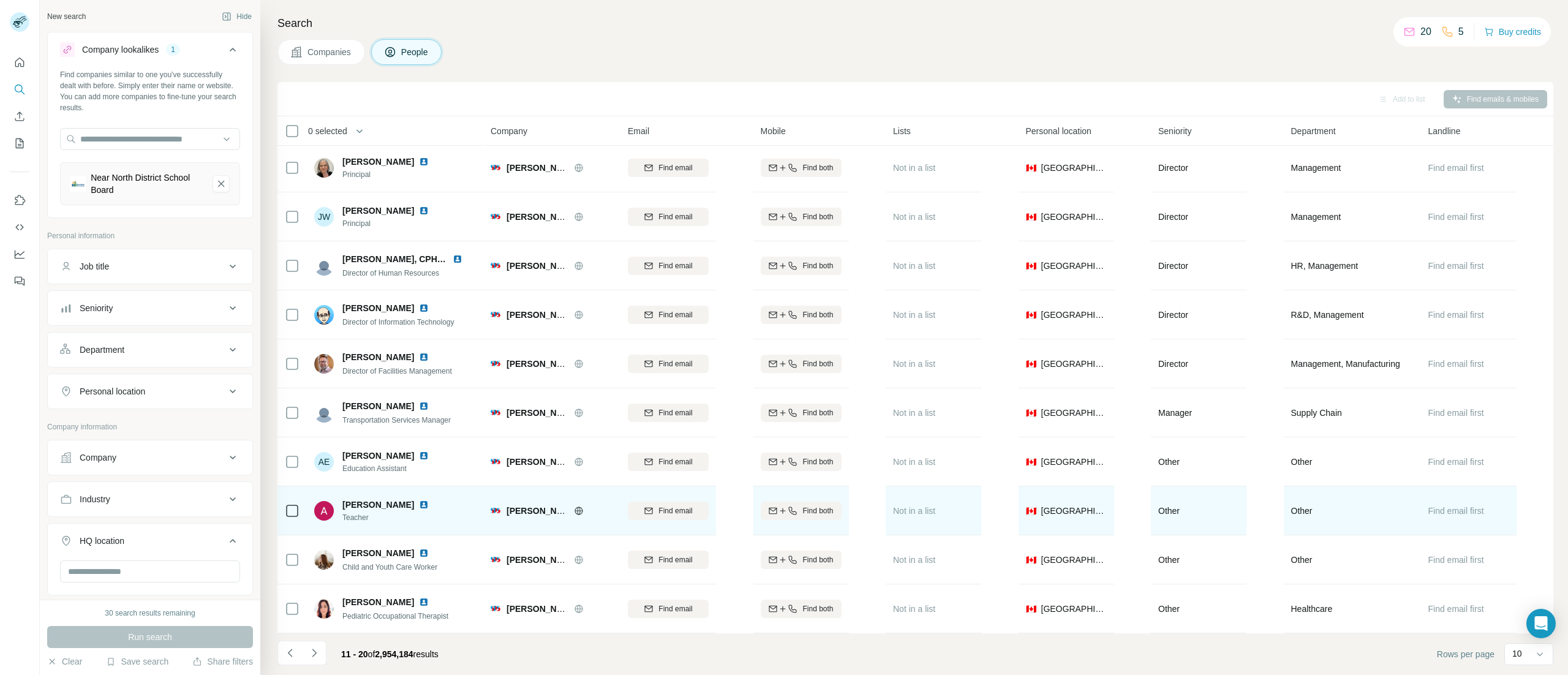
scroll to position [0, 0]
